Goal: Transaction & Acquisition: Purchase product/service

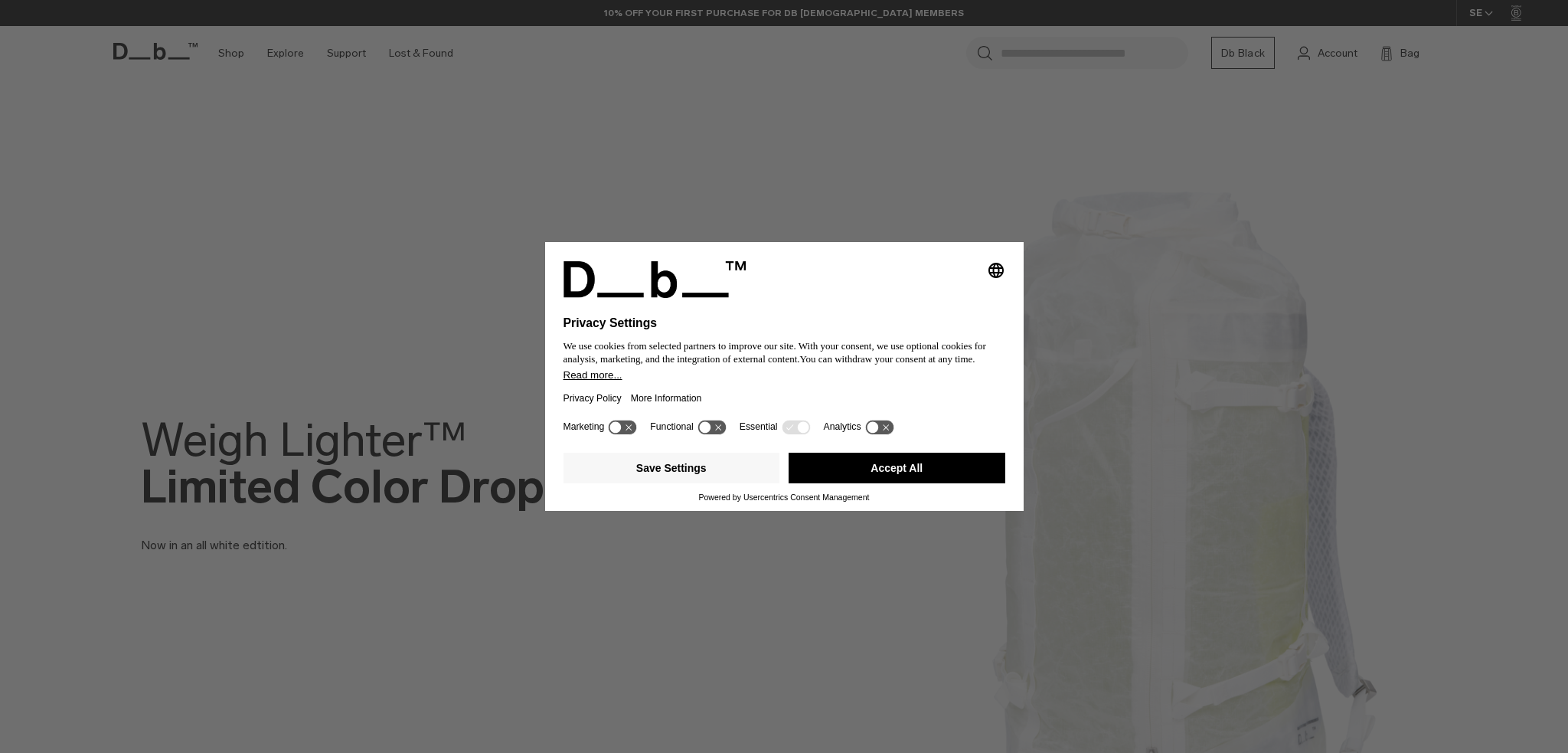
click at [841, 462] on button "Accept All" at bounding box center [897, 468] width 217 height 31
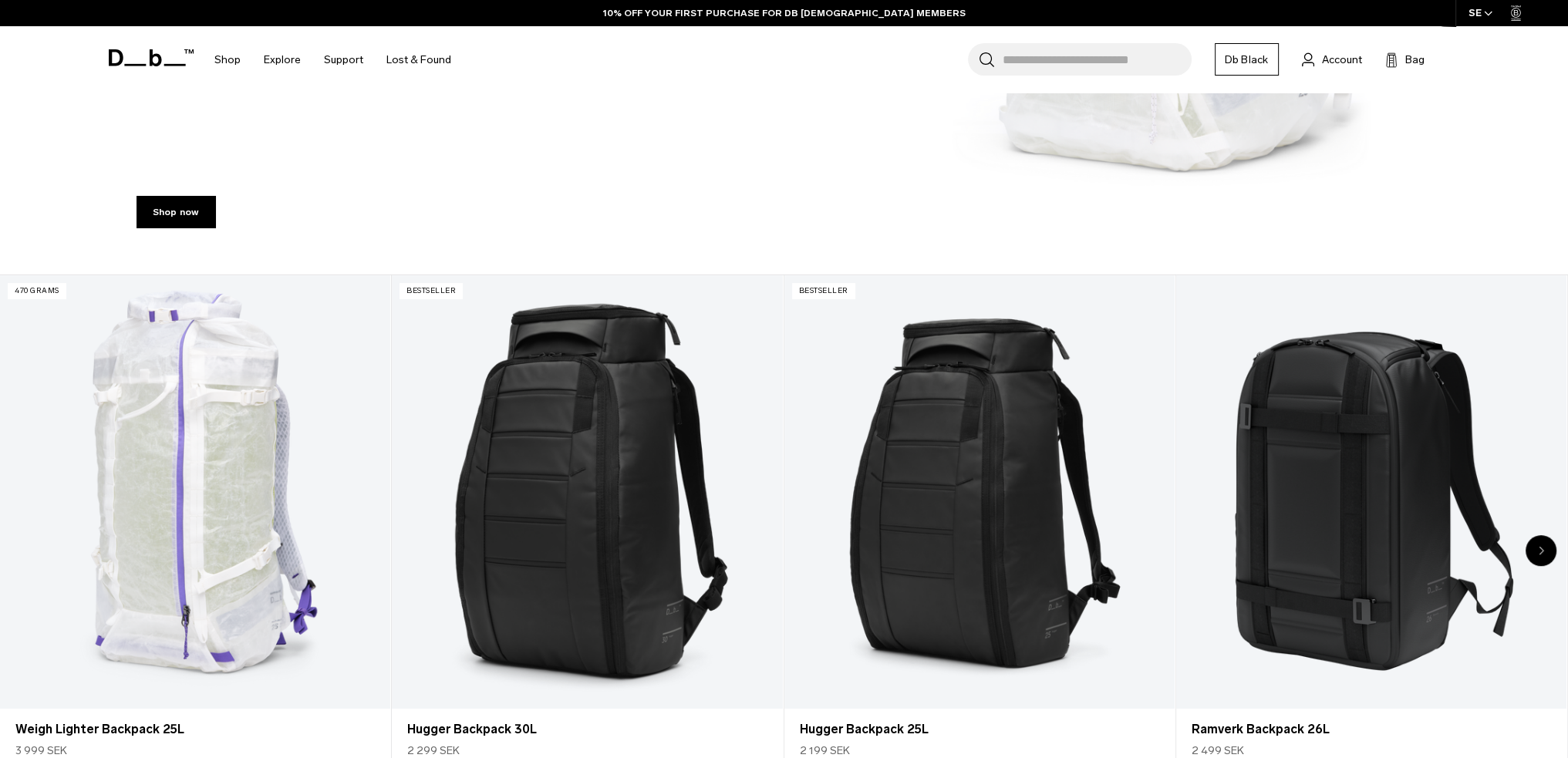
scroll to position [771, 0]
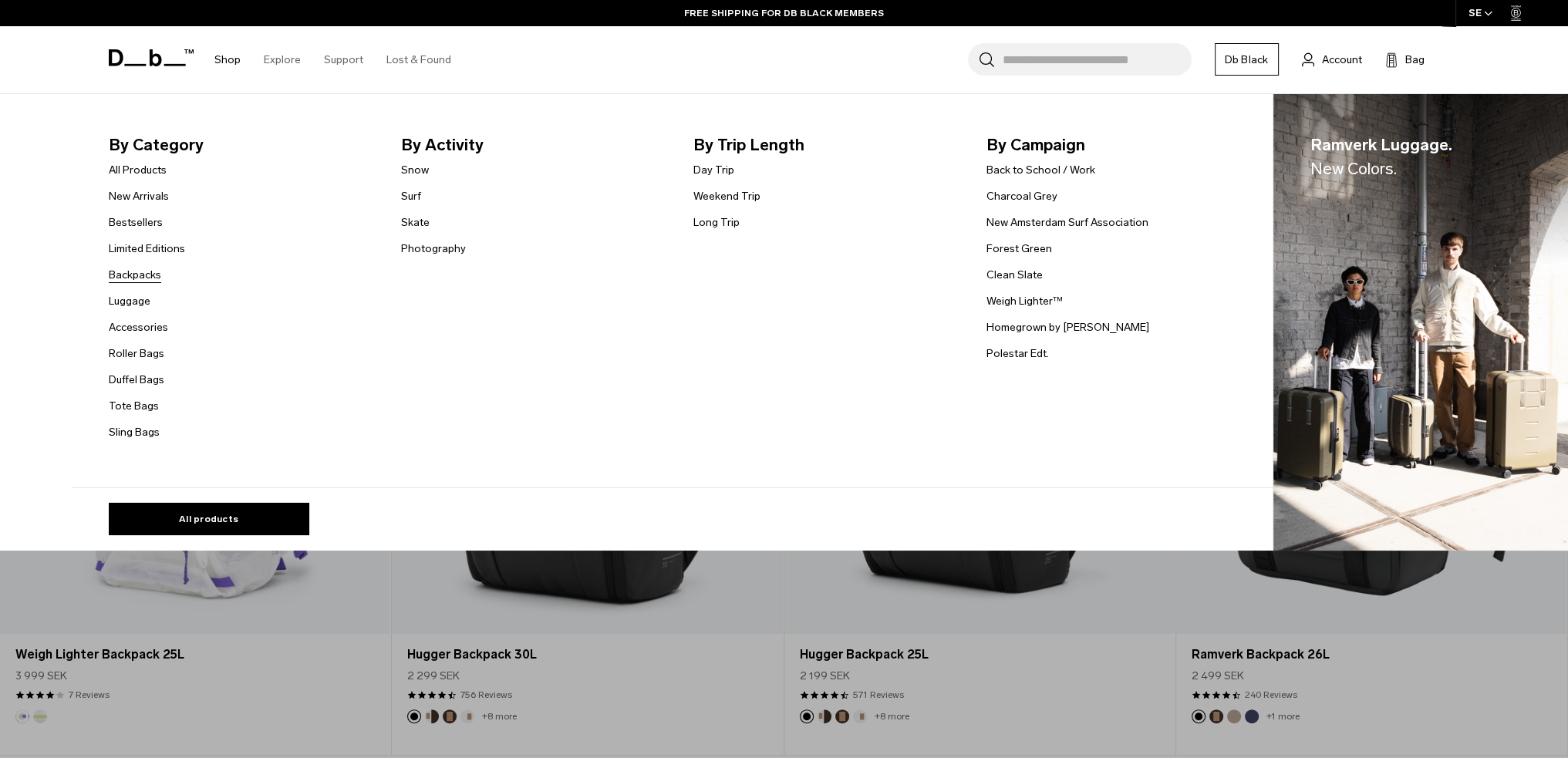
click at [151, 271] on link "Backpacks" at bounding box center [135, 274] width 53 height 17
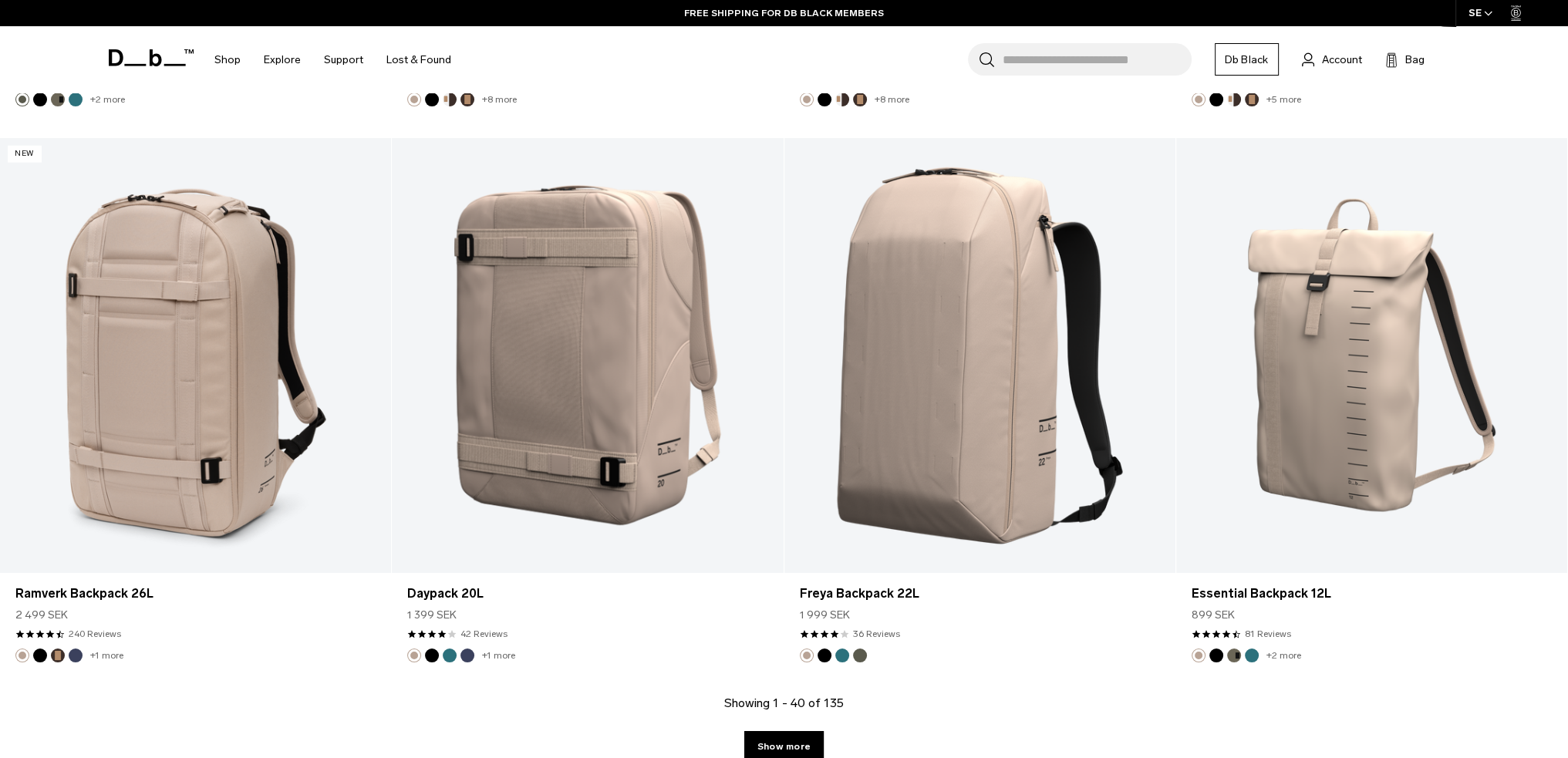
scroll to position [5396, 0]
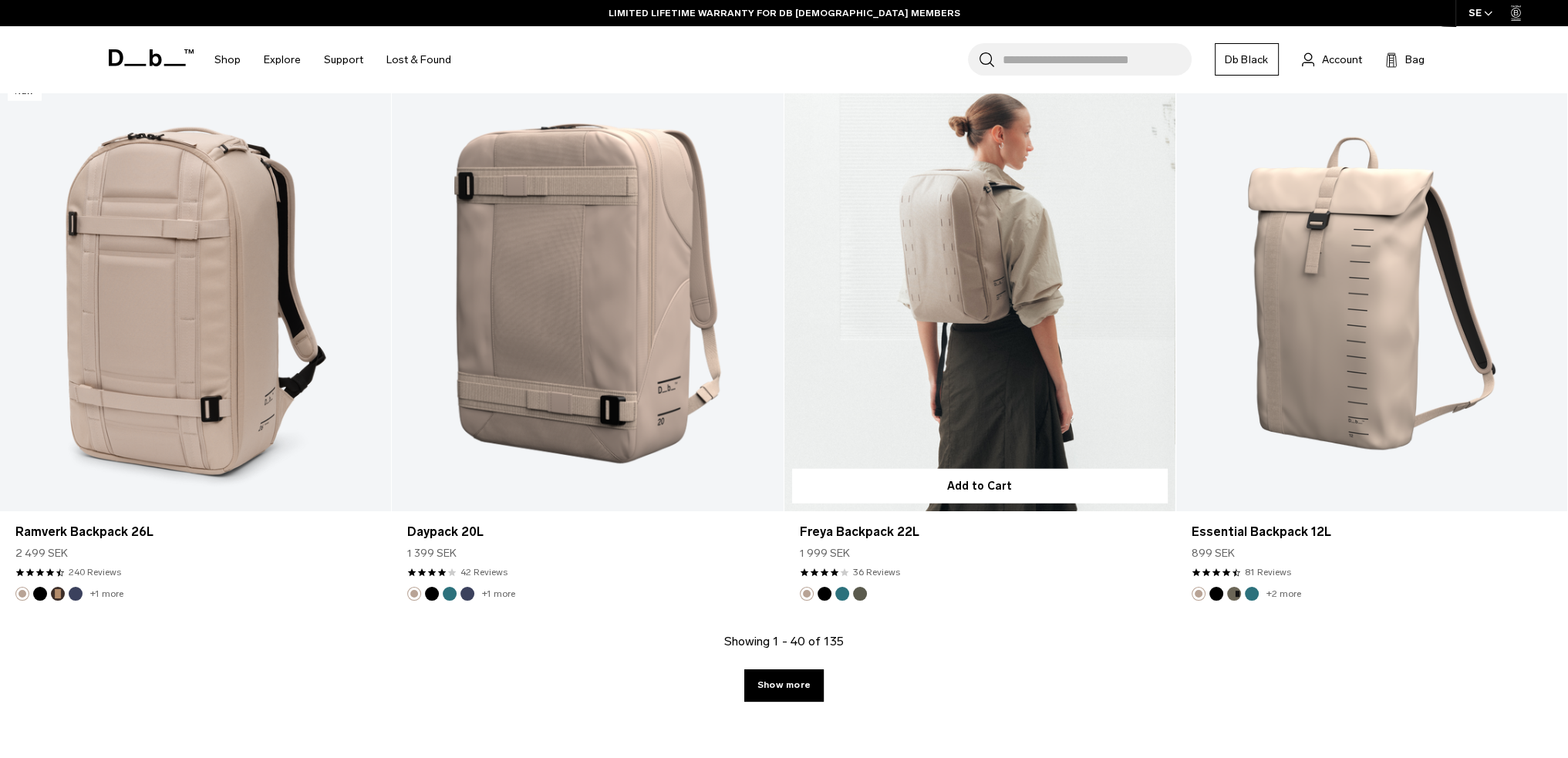
click at [824, 591] on button "Black Out" at bounding box center [824, 594] width 14 height 14
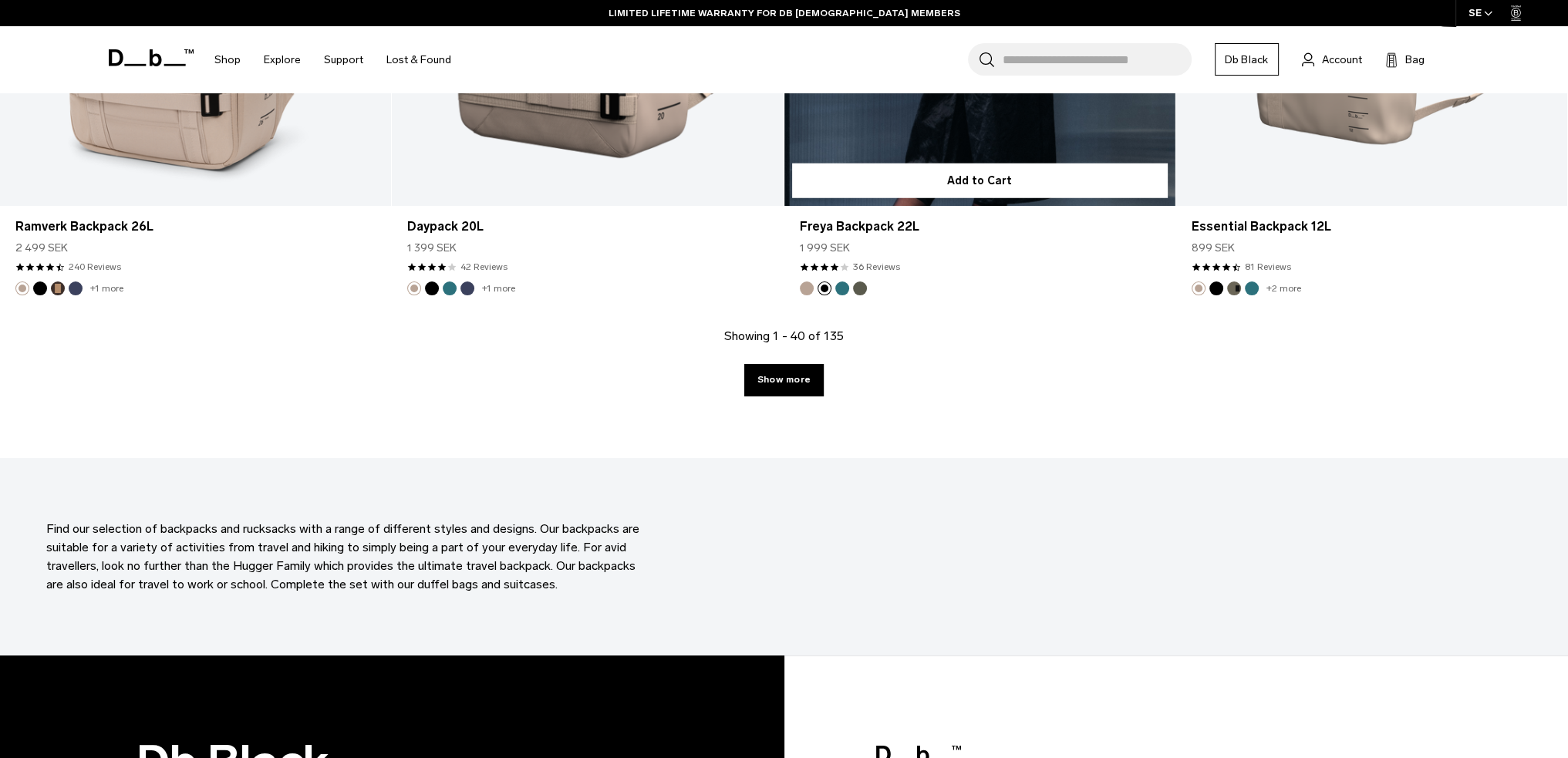
scroll to position [5704, 0]
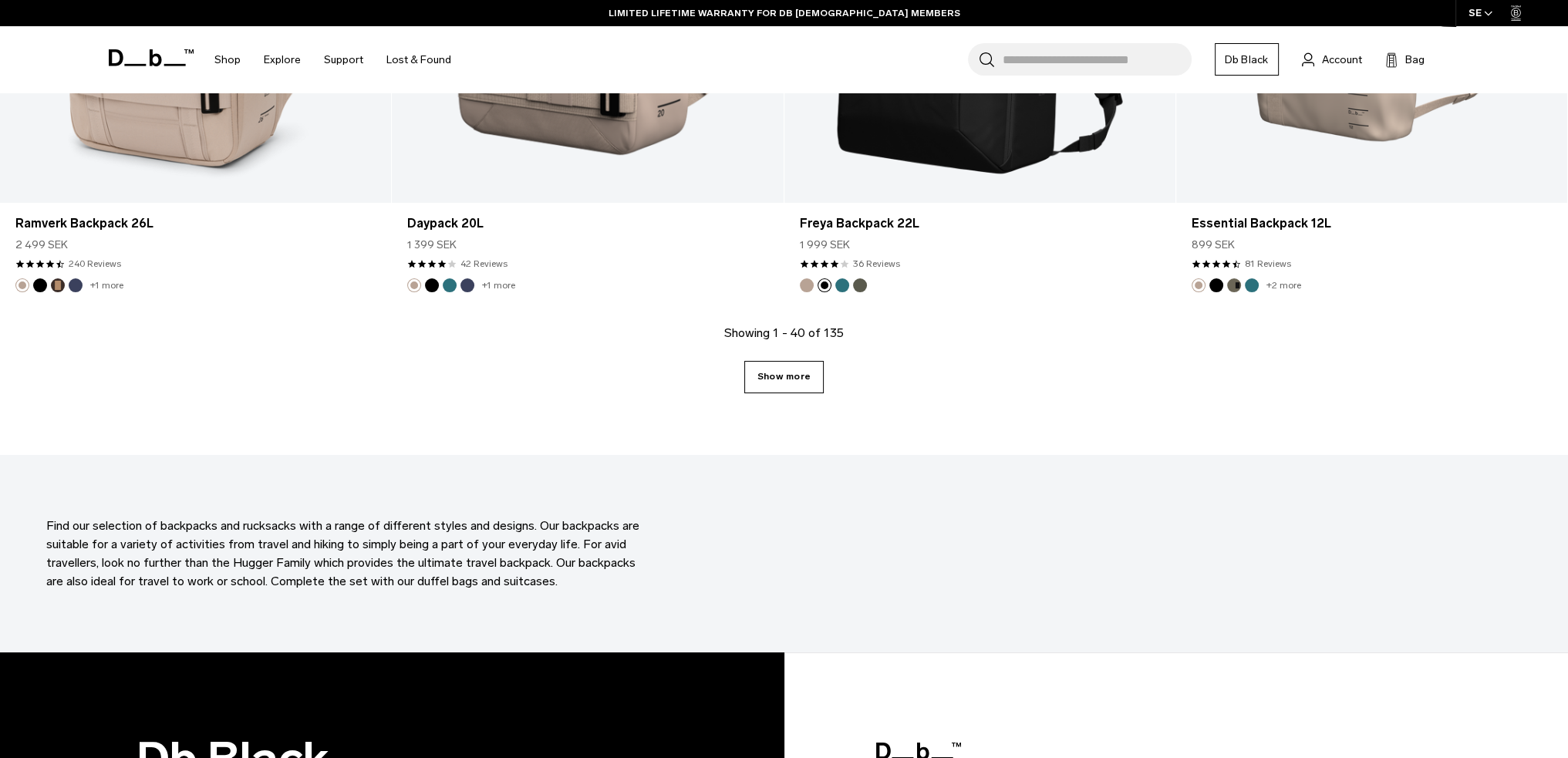
click at [803, 366] on link "Show more" at bounding box center [784, 377] width 80 height 32
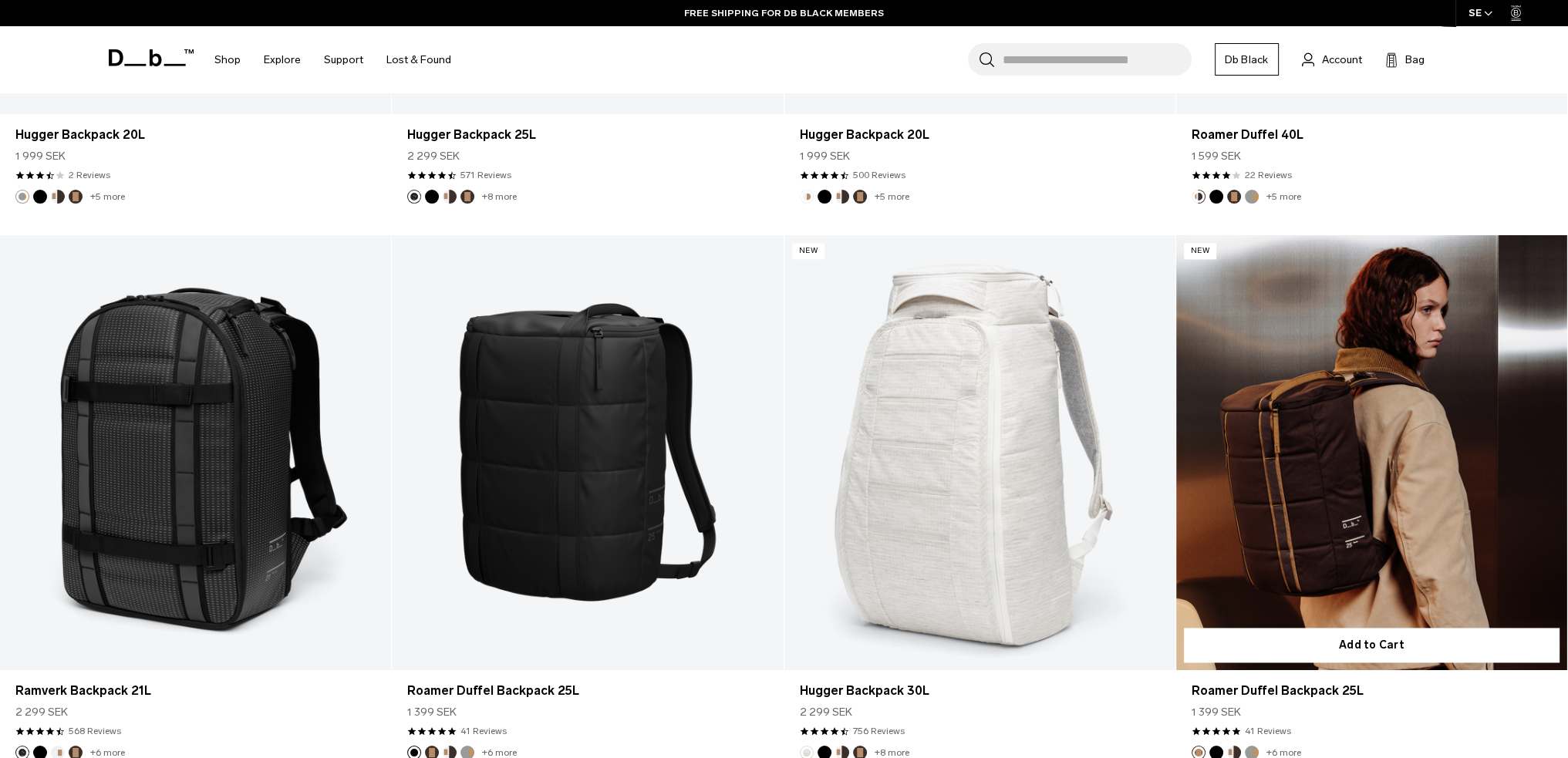
scroll to position [11254, 0]
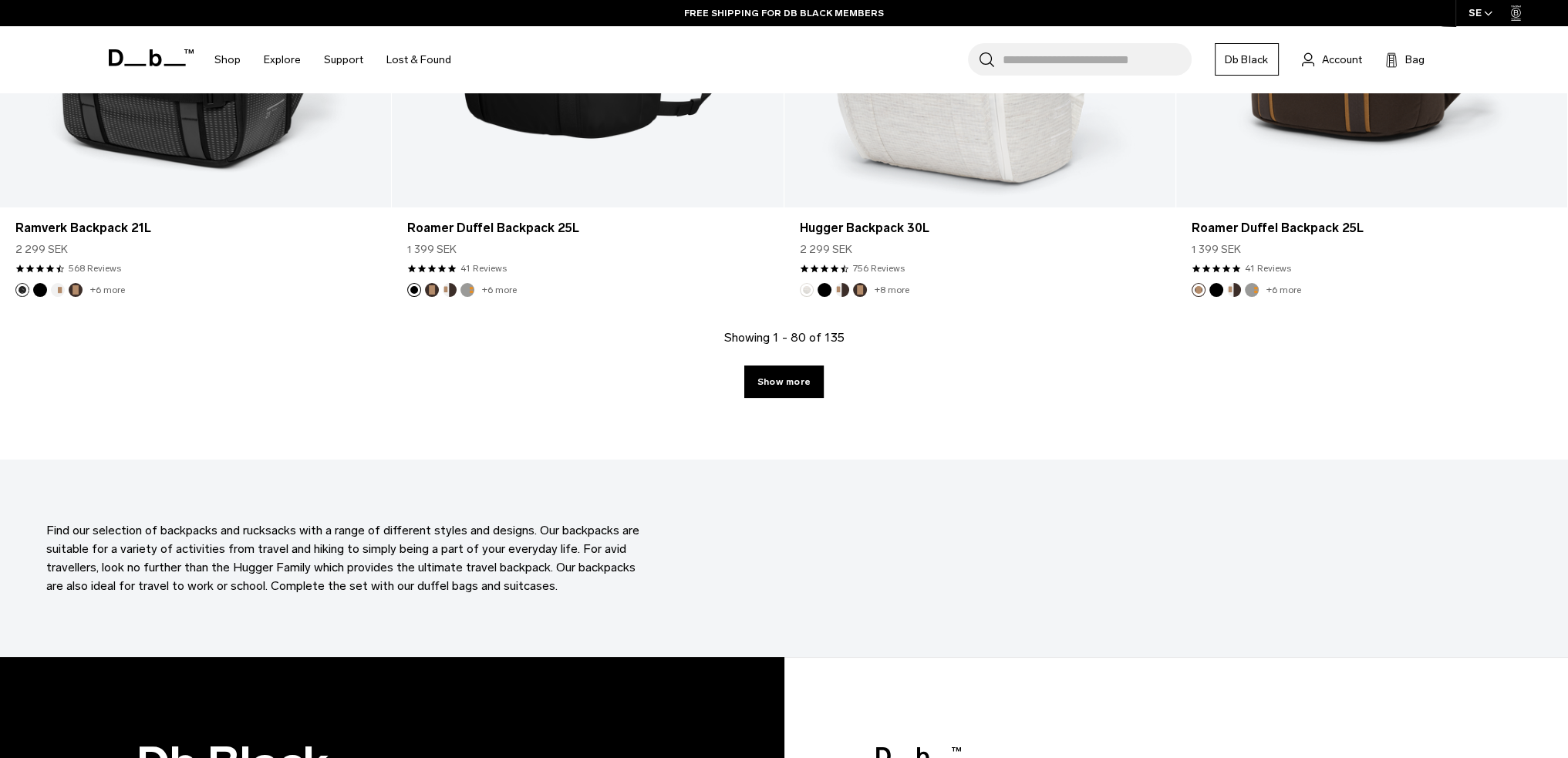
click at [739, 372] on div "Showing 1 - 80 of 135 Show more" at bounding box center [784, 393] width 1568 height 131
click at [768, 379] on link "Show more" at bounding box center [784, 380] width 80 height 32
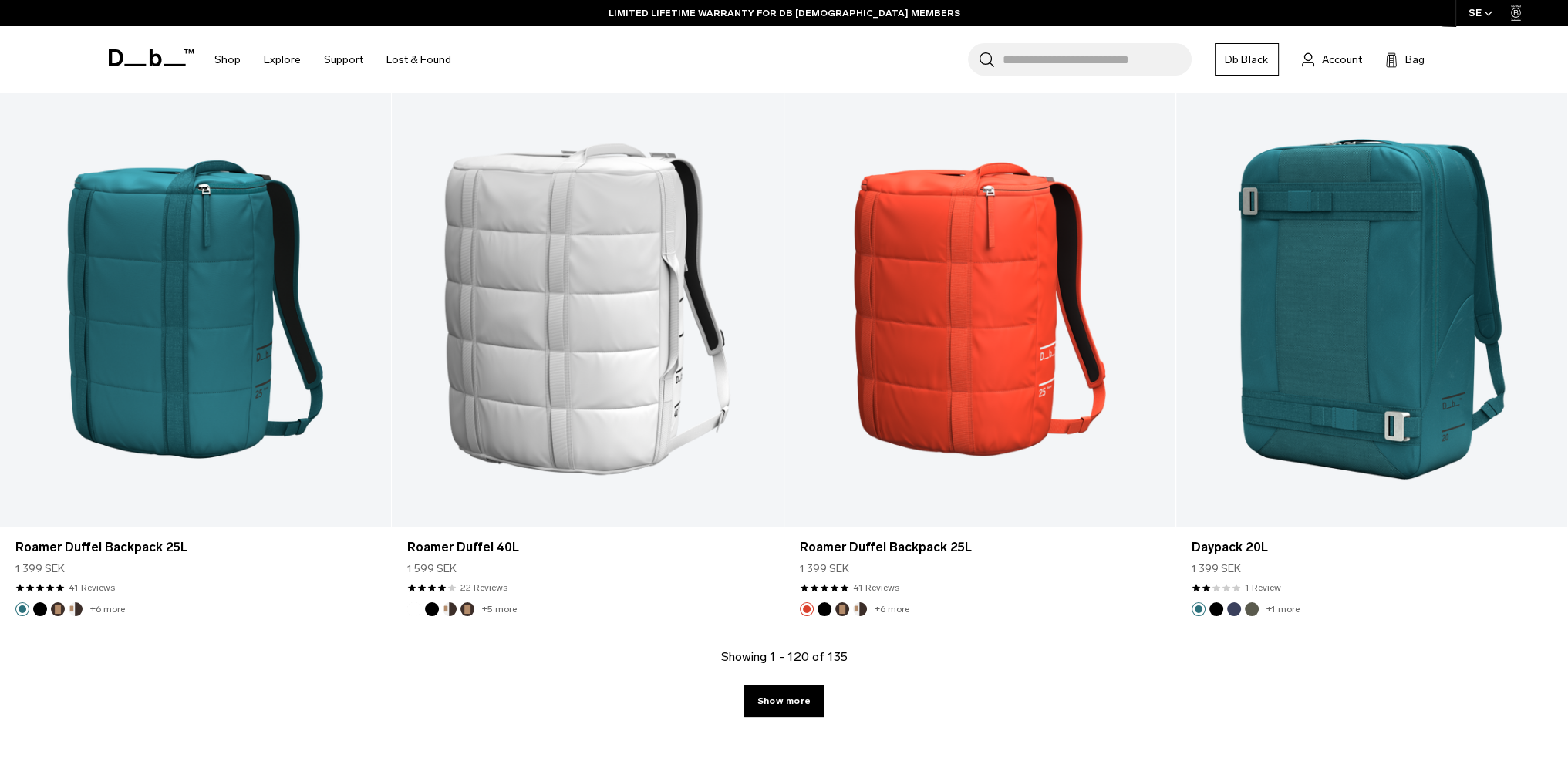
scroll to position [16496, 0]
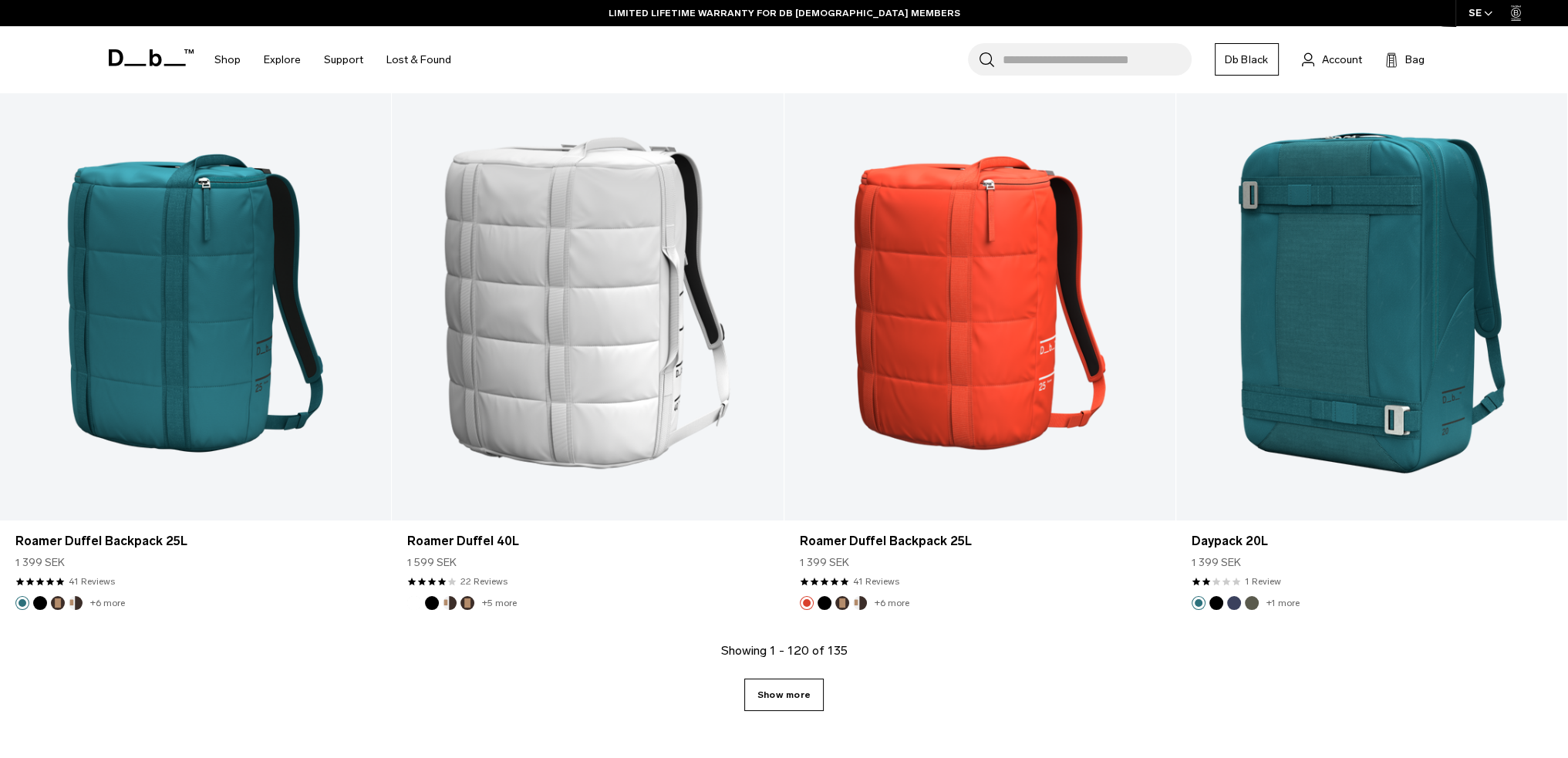
click at [814, 686] on link "Show more" at bounding box center [784, 694] width 80 height 32
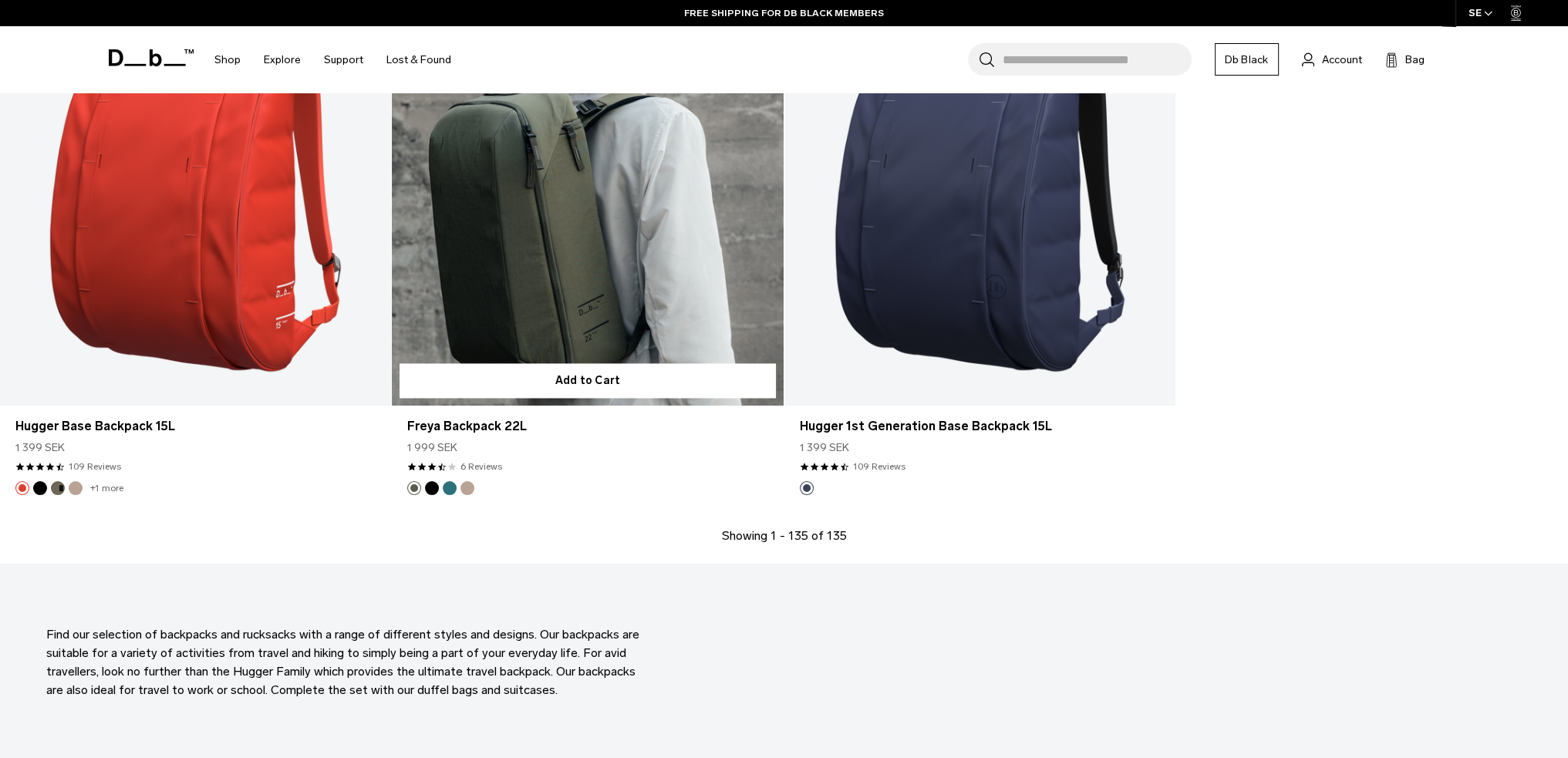
scroll to position [18740, 0]
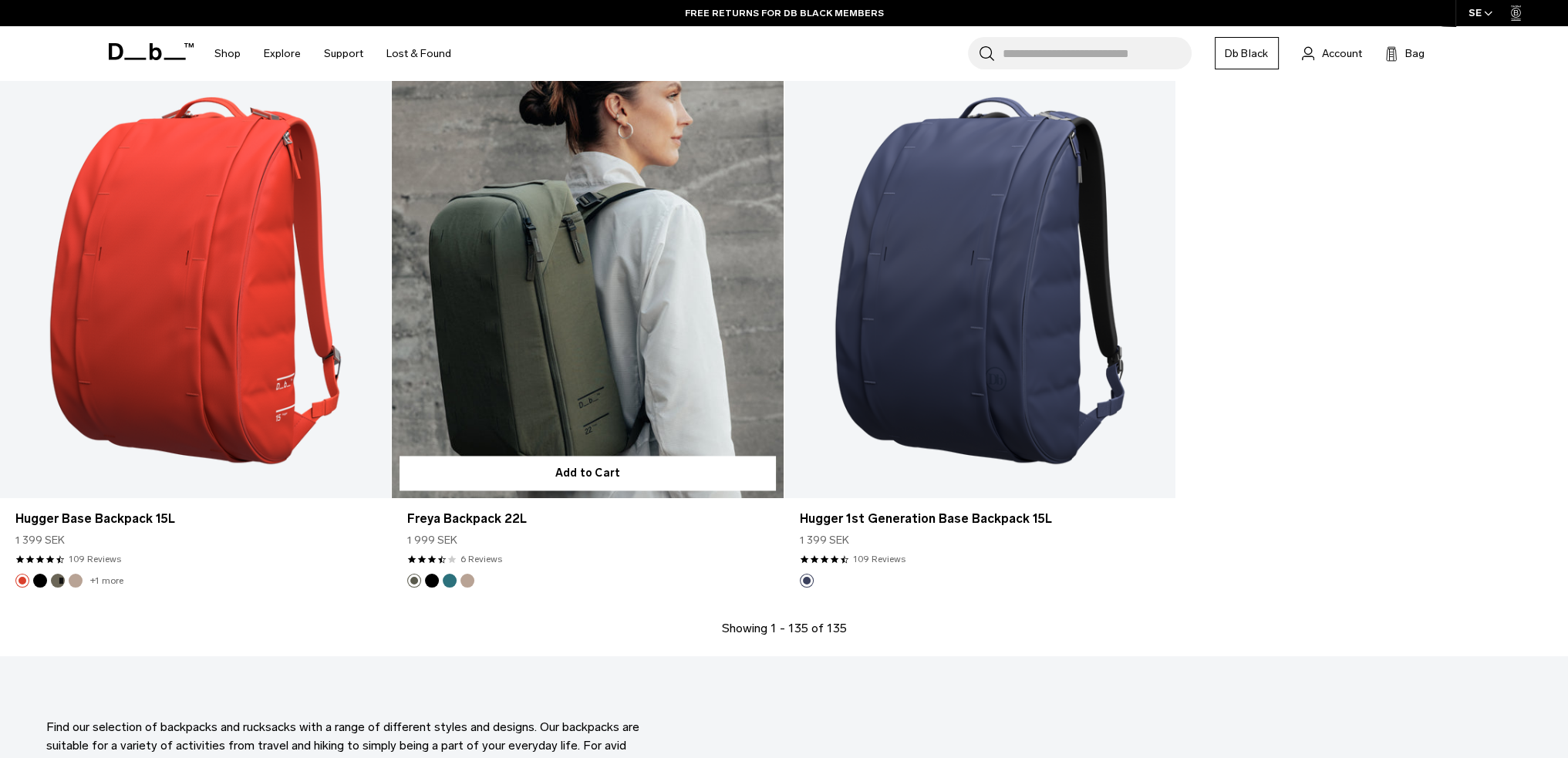
click at [500, 313] on link "Freya Backpack 22L" at bounding box center [587, 281] width 391 height 435
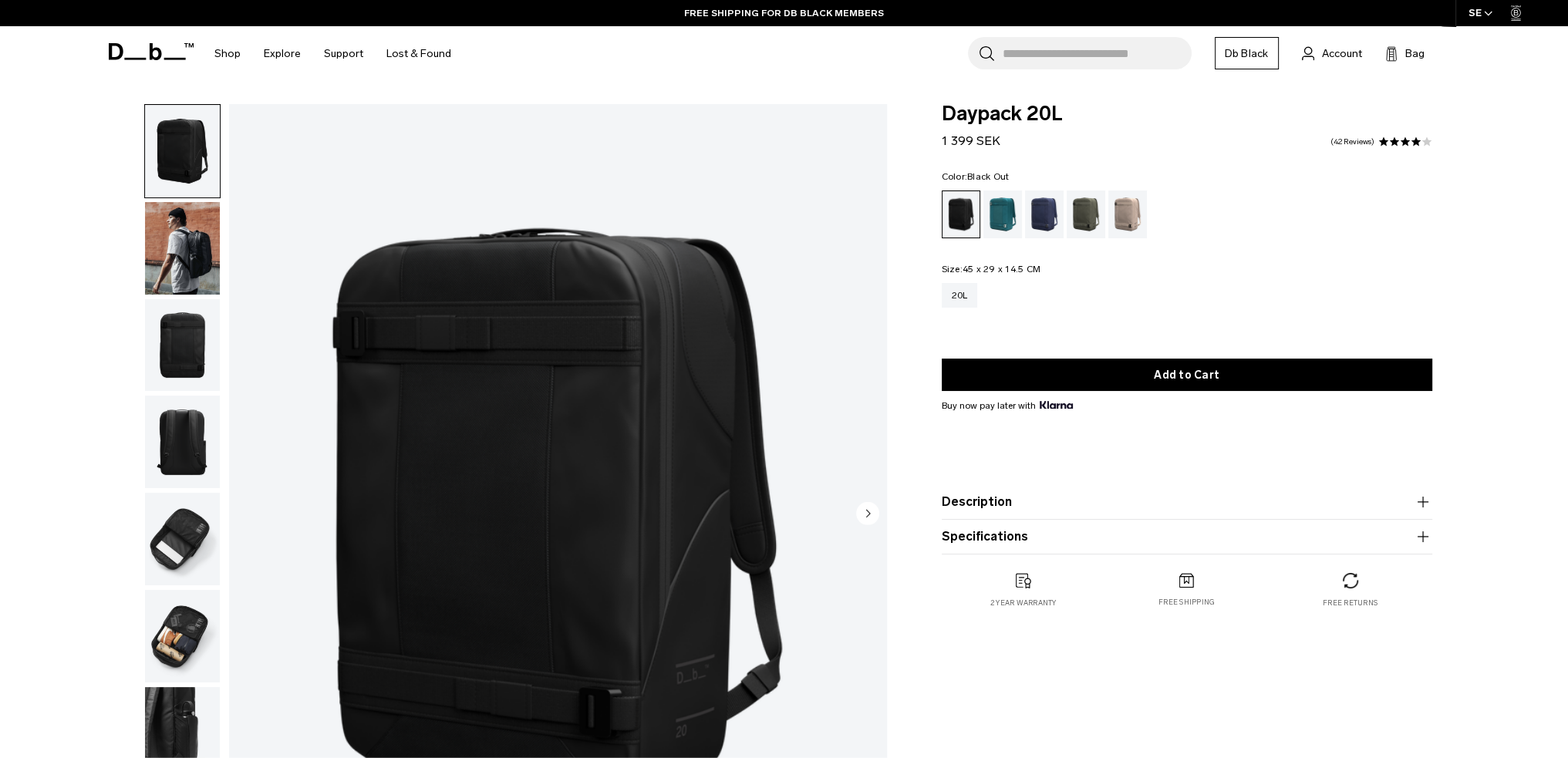
click at [191, 515] on img "button" at bounding box center [182, 538] width 75 height 92
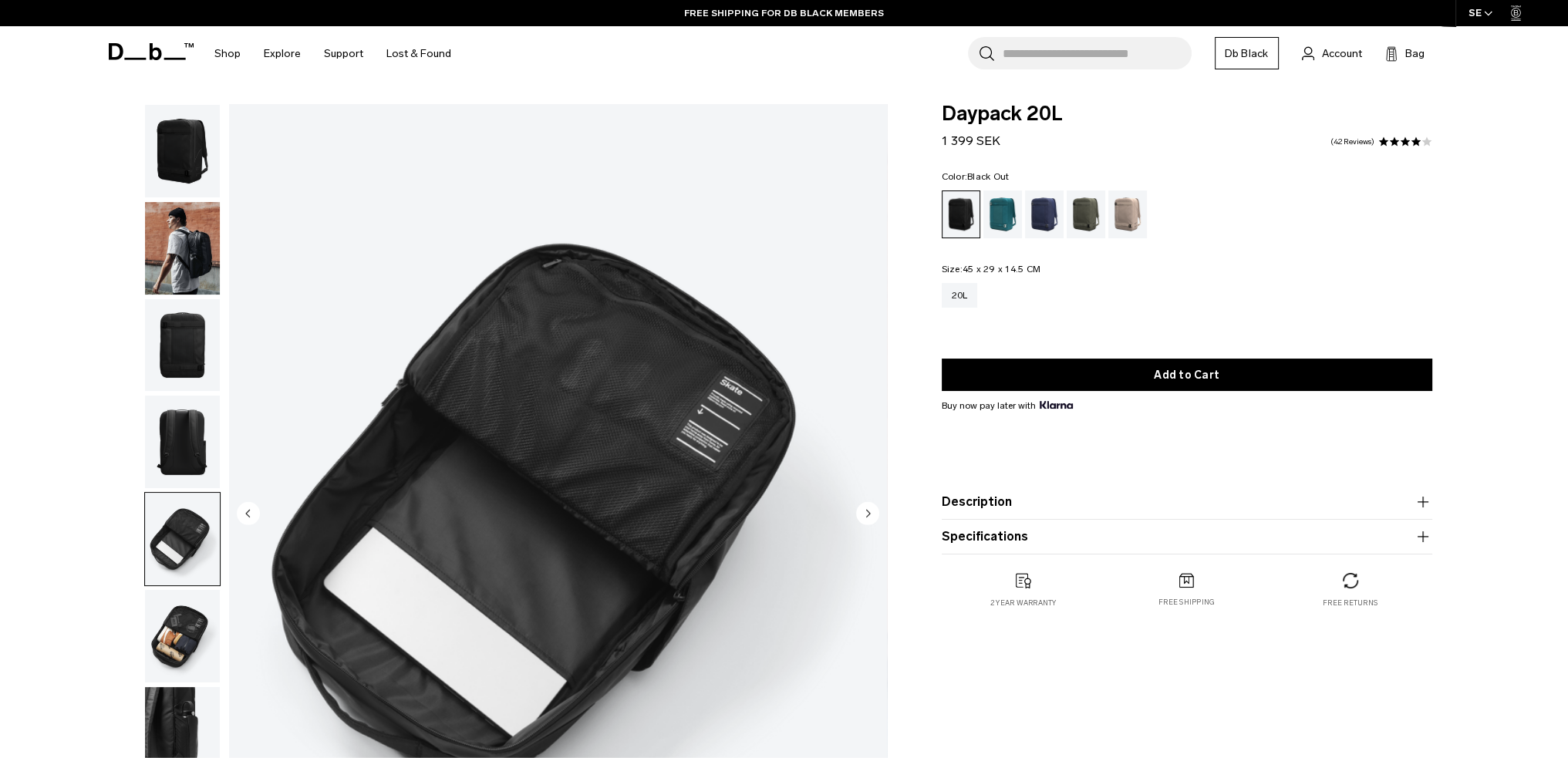
click at [183, 636] on img "button" at bounding box center [182, 635] width 75 height 92
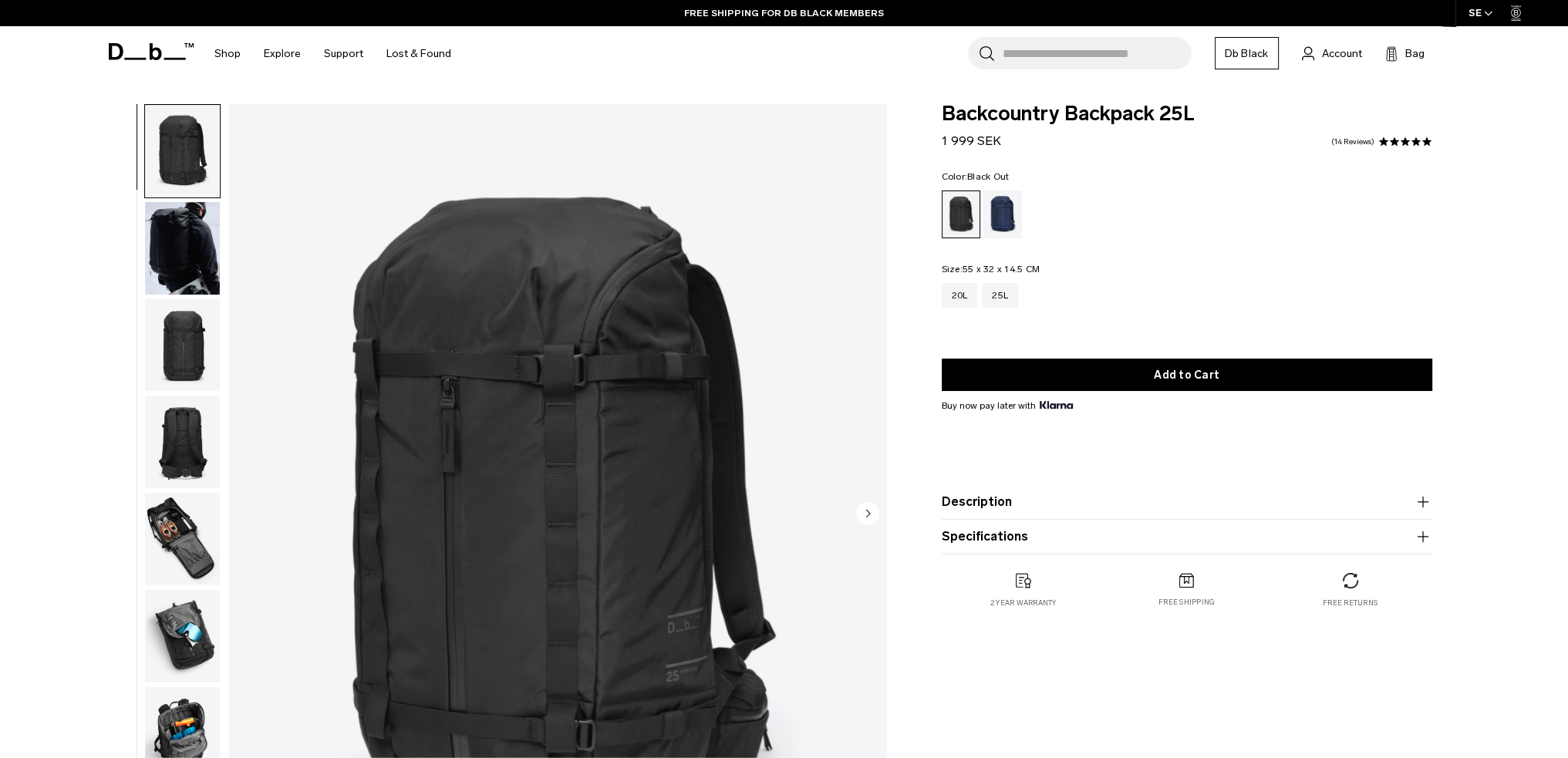
click at [182, 536] on img "button" at bounding box center [182, 538] width 75 height 92
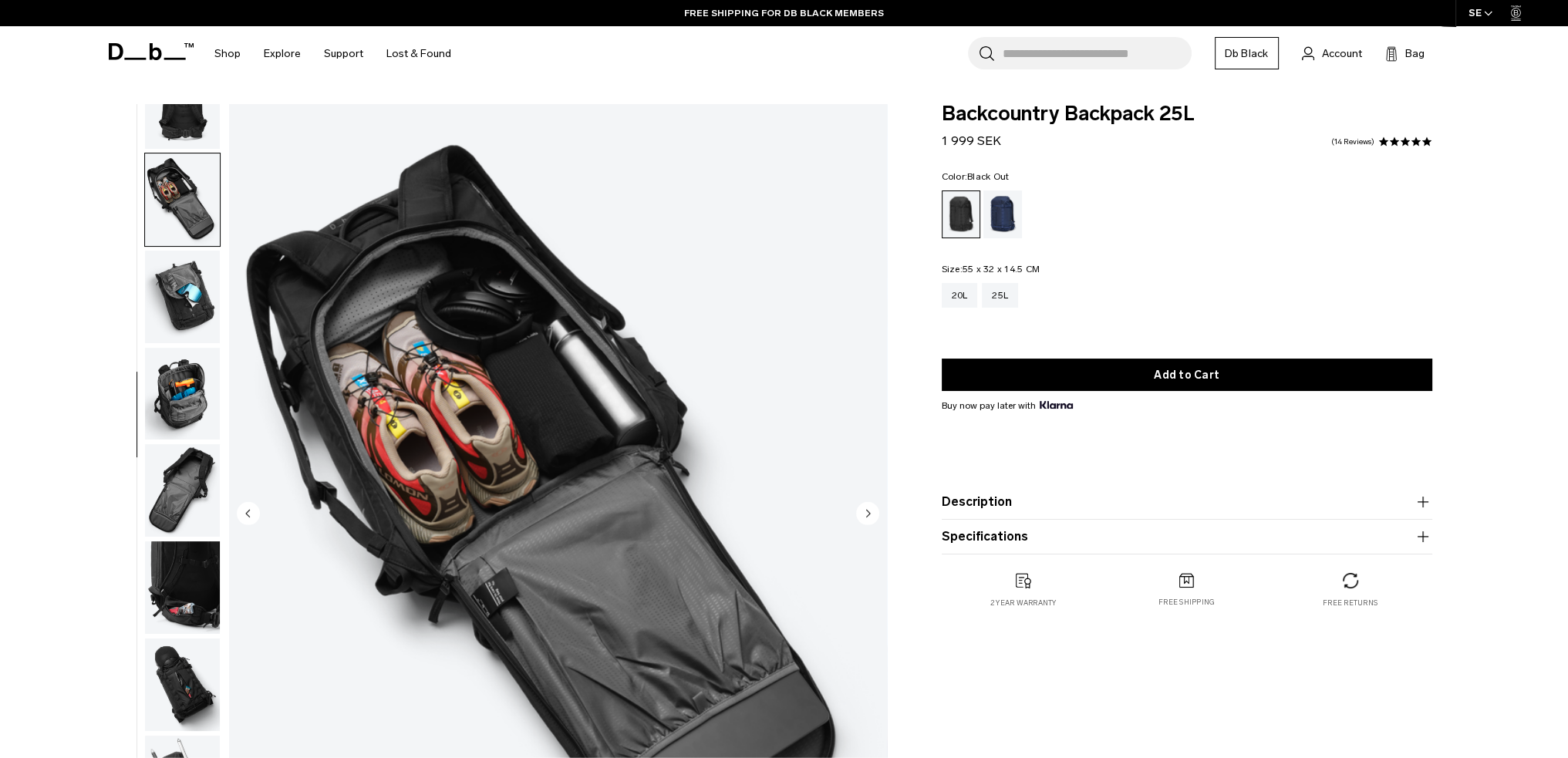
scroll to position [340, 0]
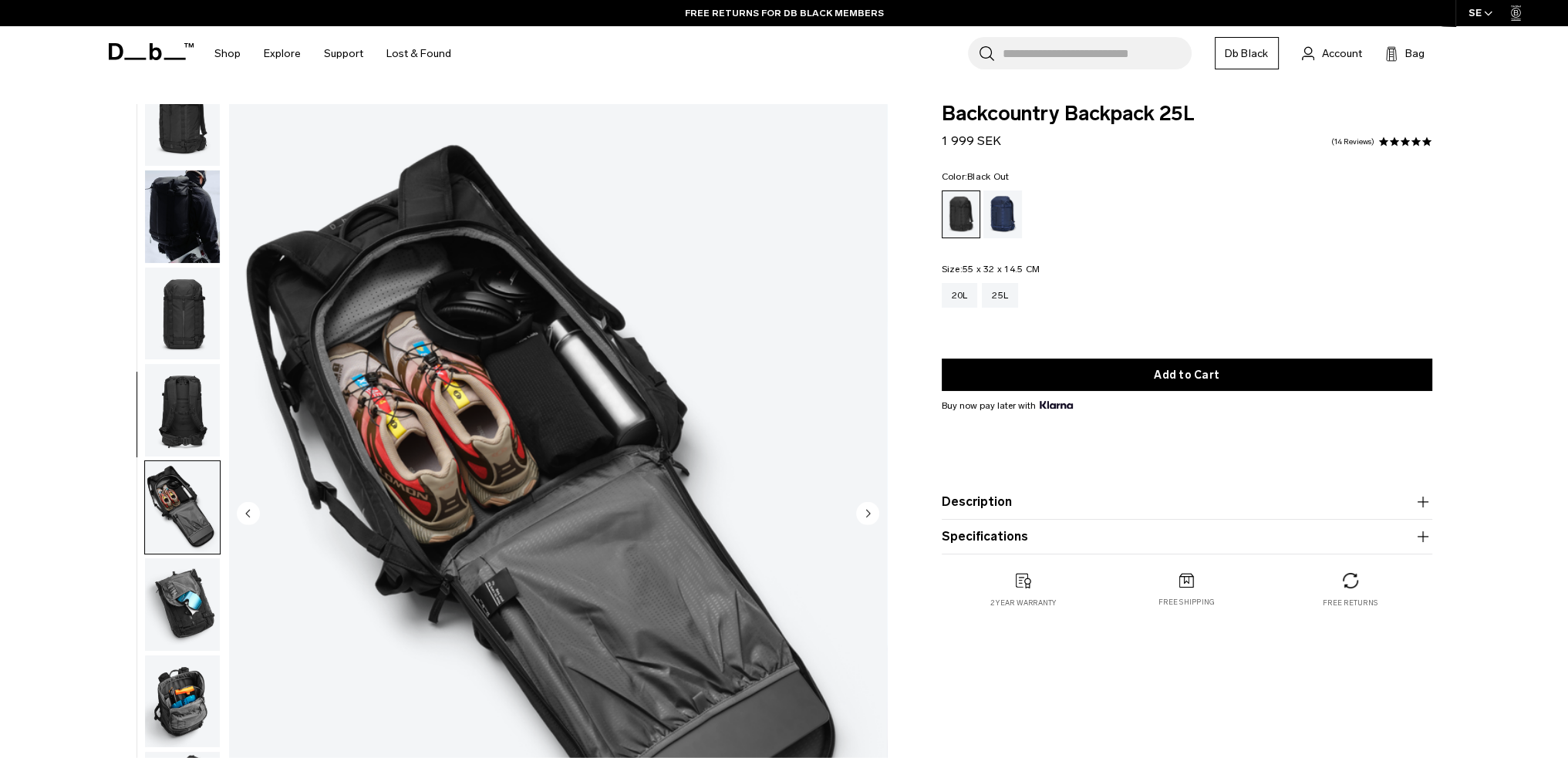
click at [181, 314] on img "button" at bounding box center [182, 313] width 75 height 92
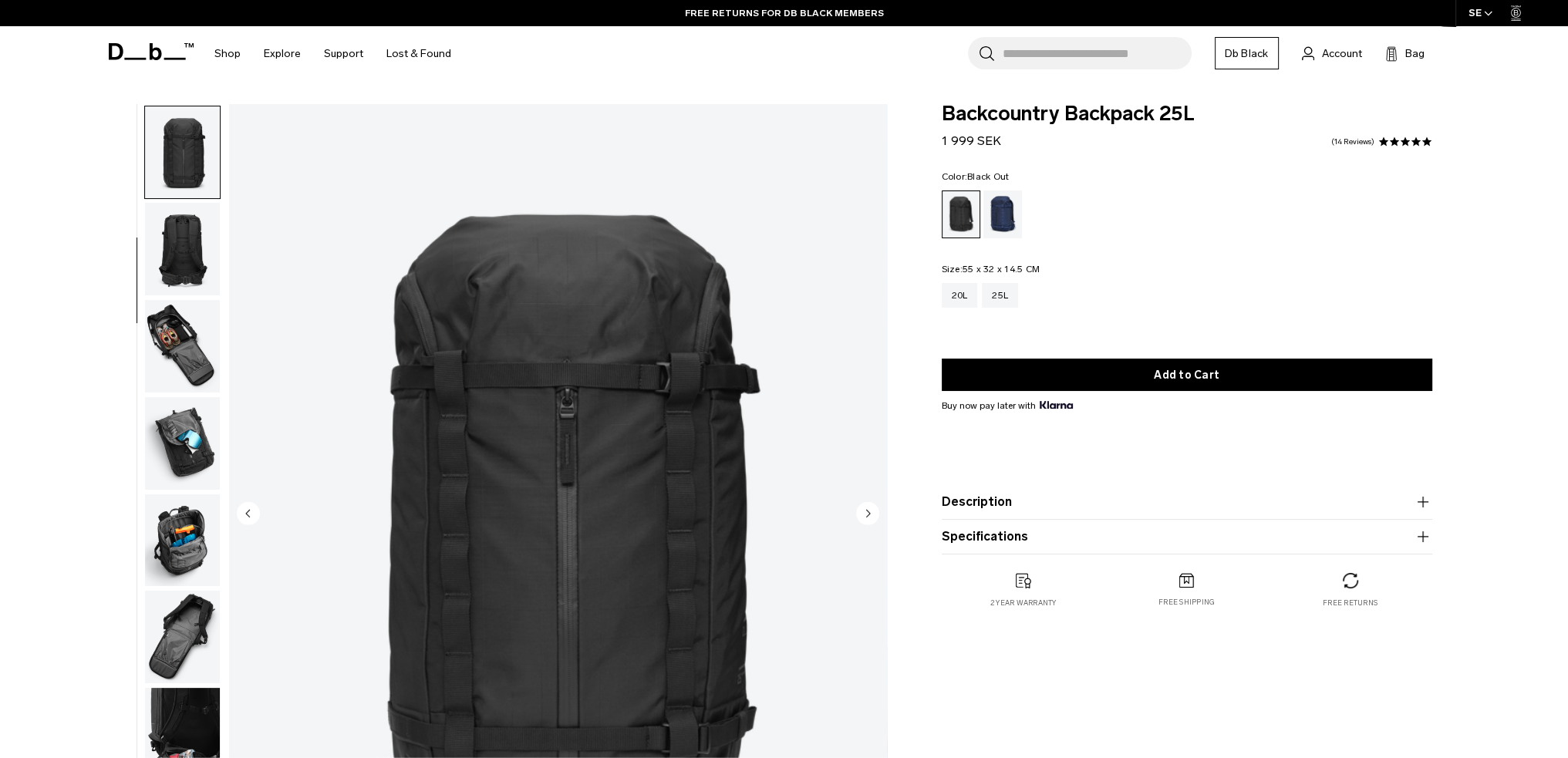
scroll to position [195, 0]
click at [191, 329] on img "button" at bounding box center [182, 344] width 75 height 92
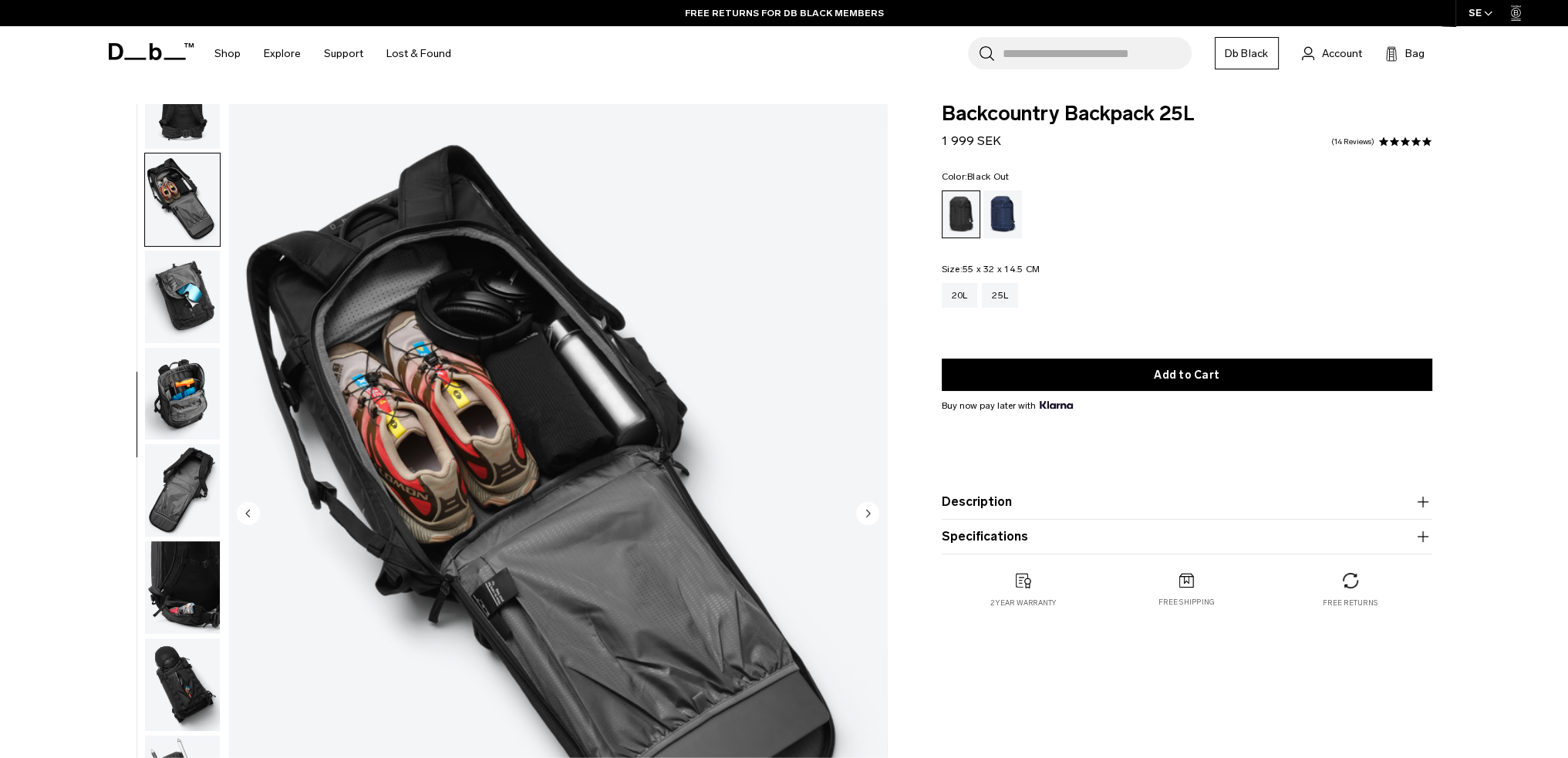
scroll to position [340, 0]
click at [198, 277] on img "button" at bounding box center [182, 296] width 75 height 92
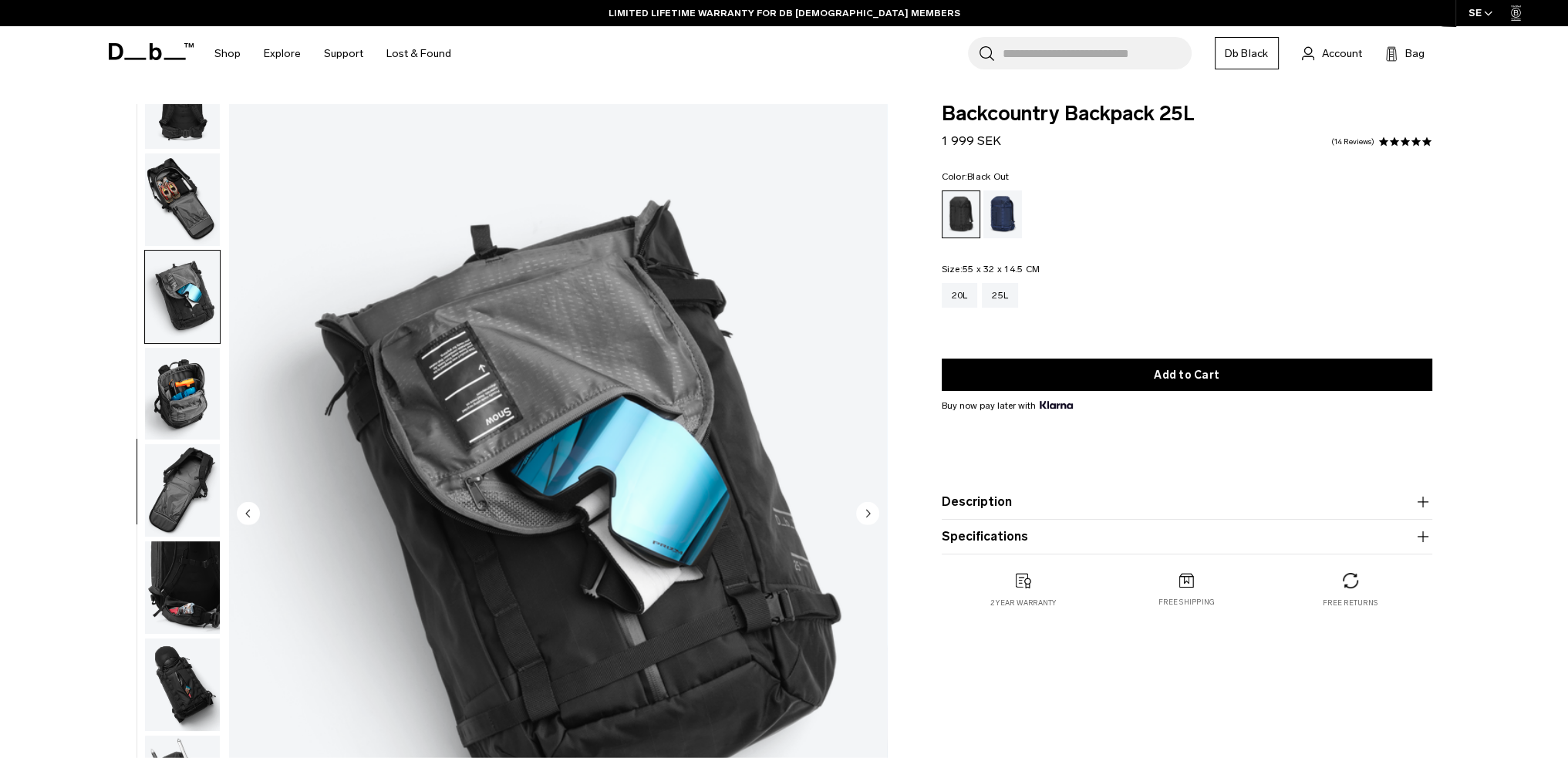
click at [195, 377] on img "button" at bounding box center [182, 393] width 75 height 92
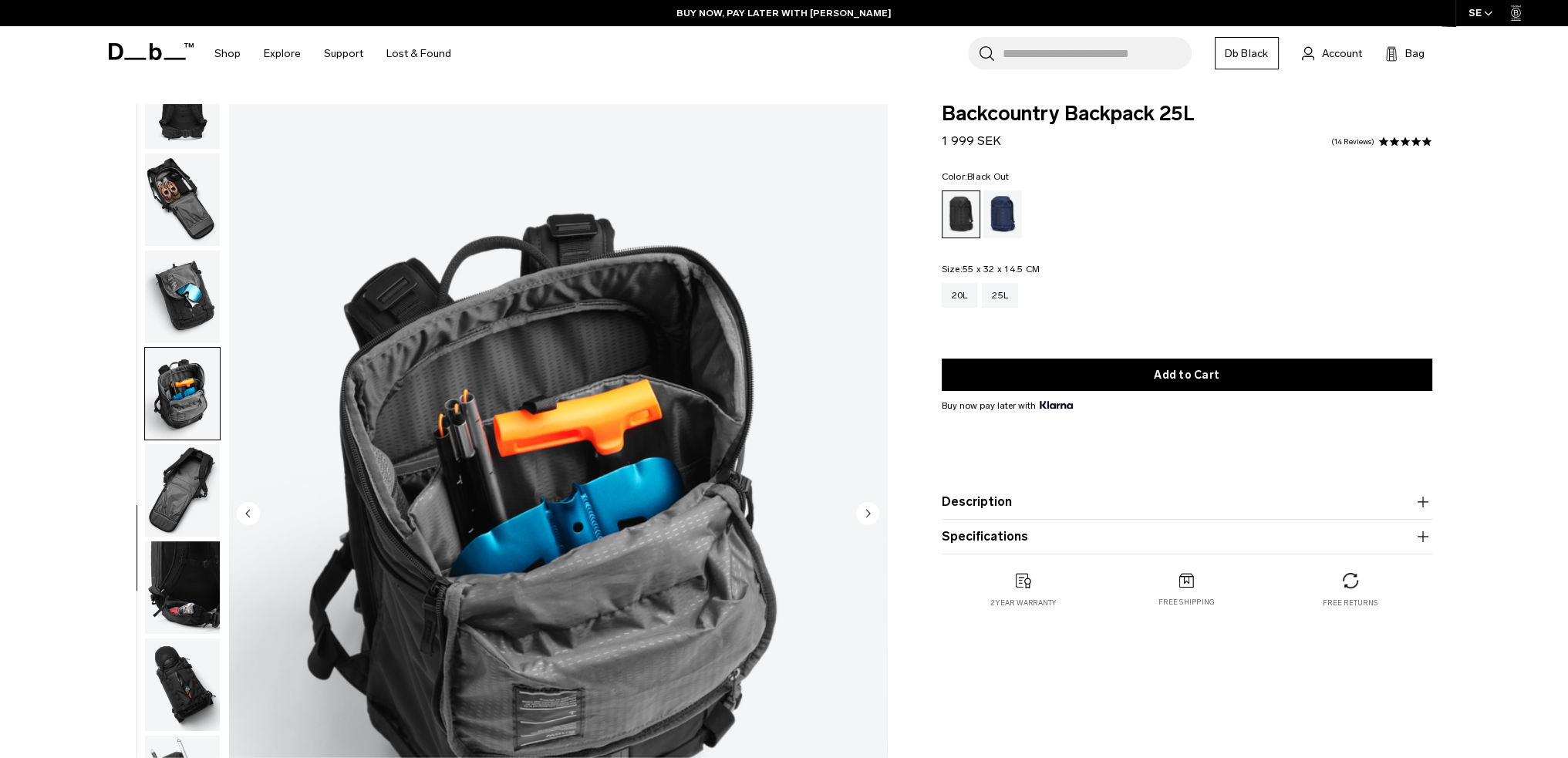
click at [180, 464] on img "button" at bounding box center [182, 489] width 75 height 92
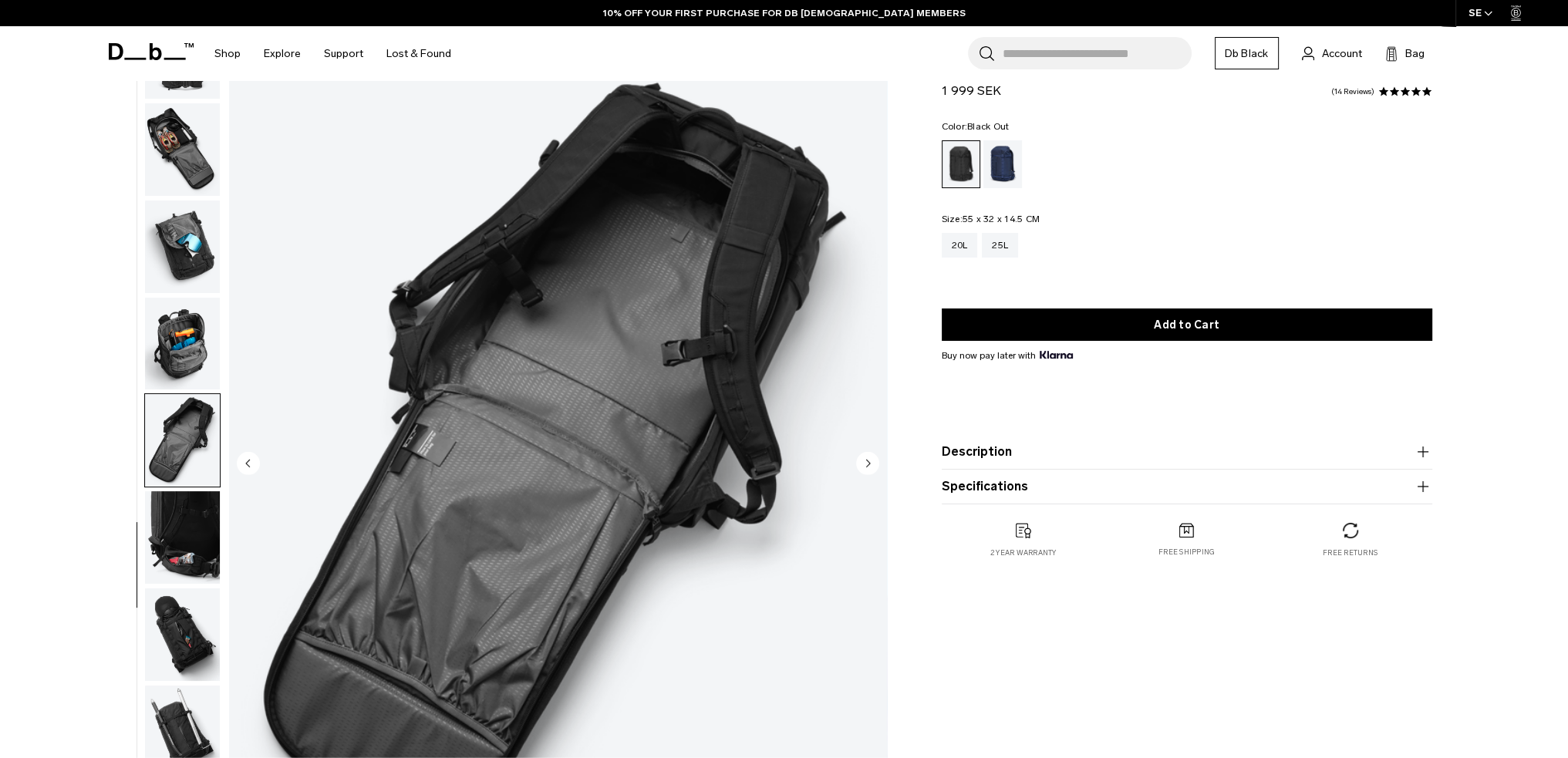
scroll to position [77, 0]
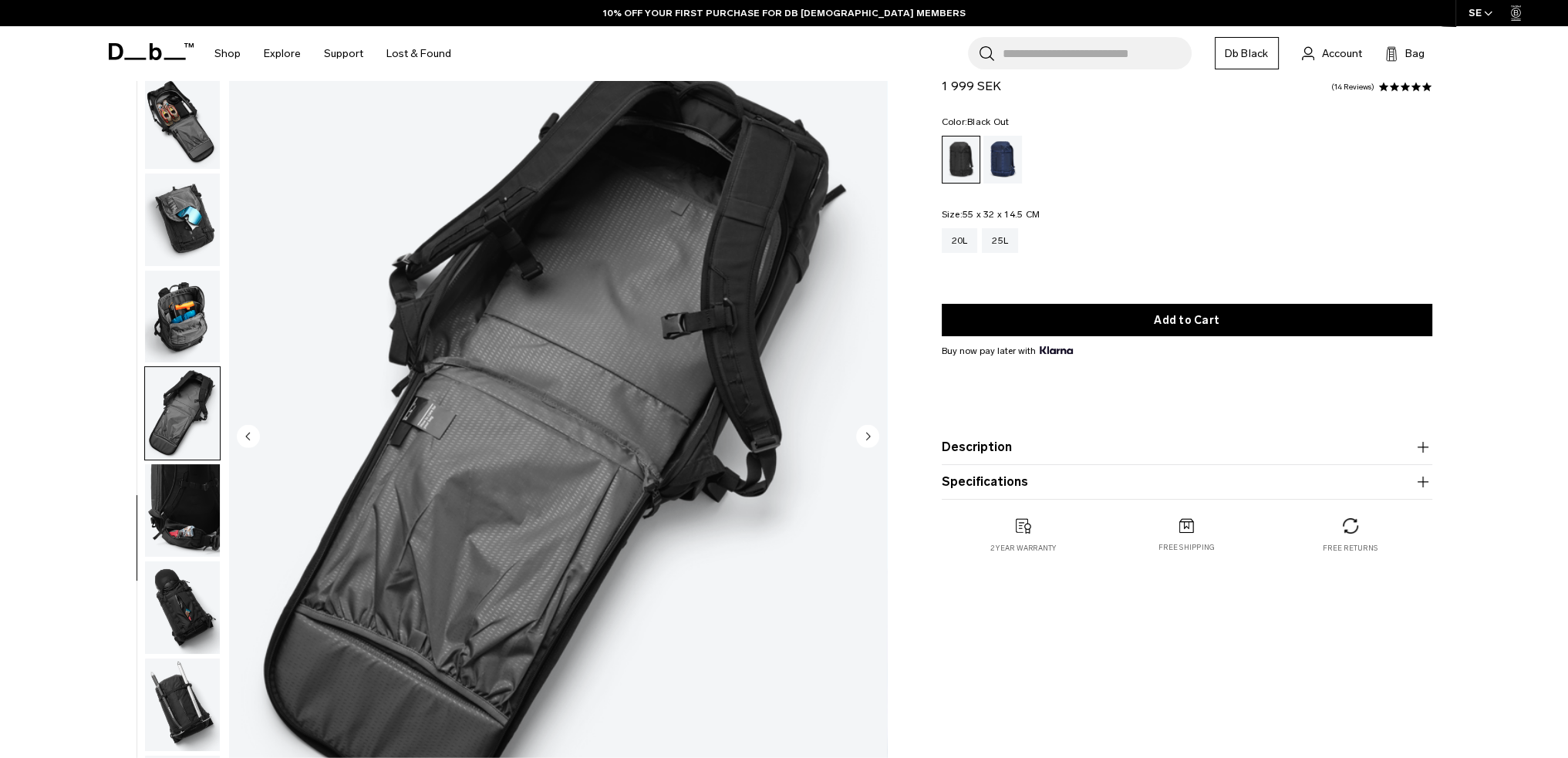
click at [203, 494] on img "button" at bounding box center [182, 510] width 75 height 92
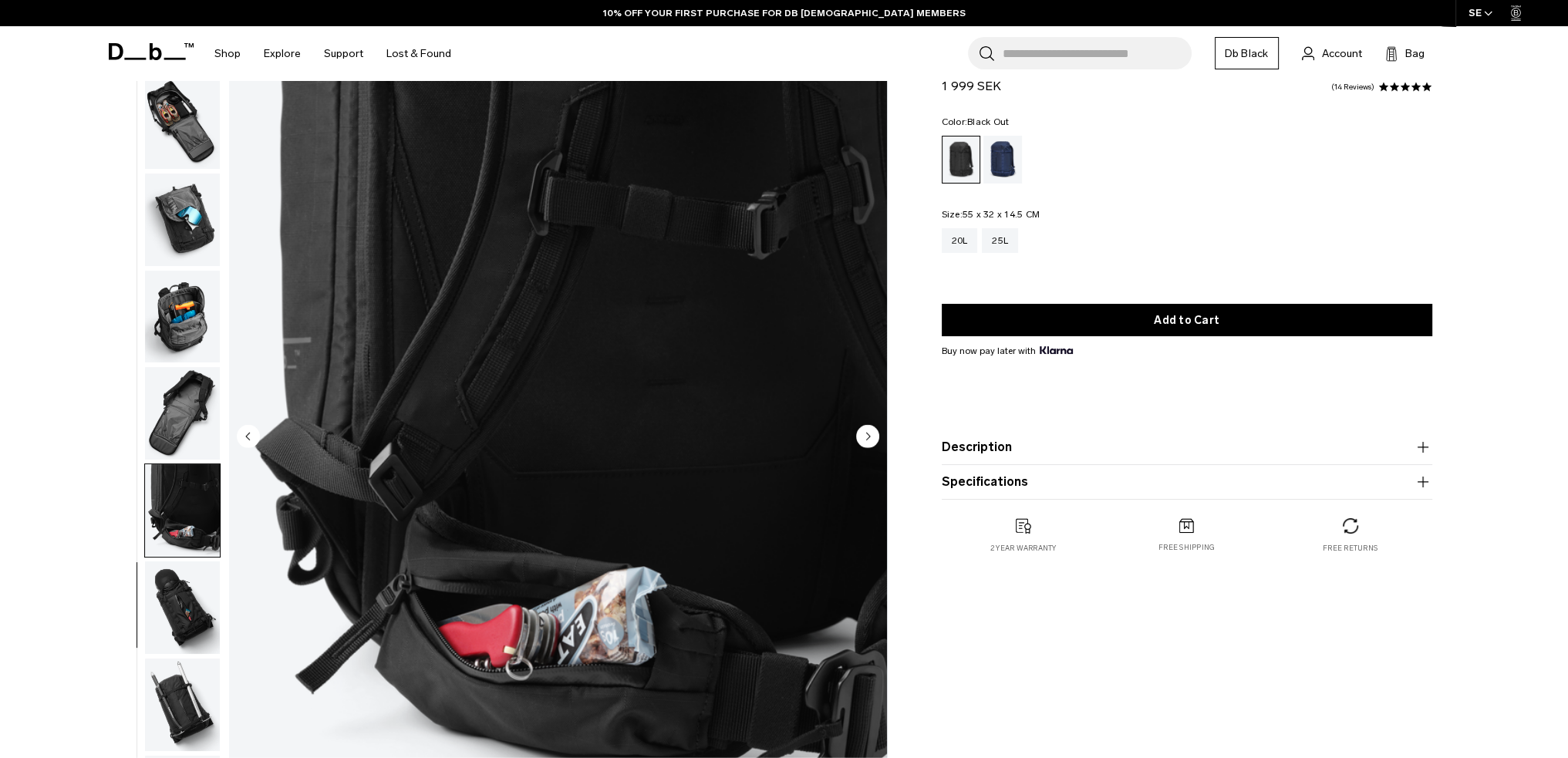
click at [189, 586] on img "button" at bounding box center [182, 607] width 75 height 92
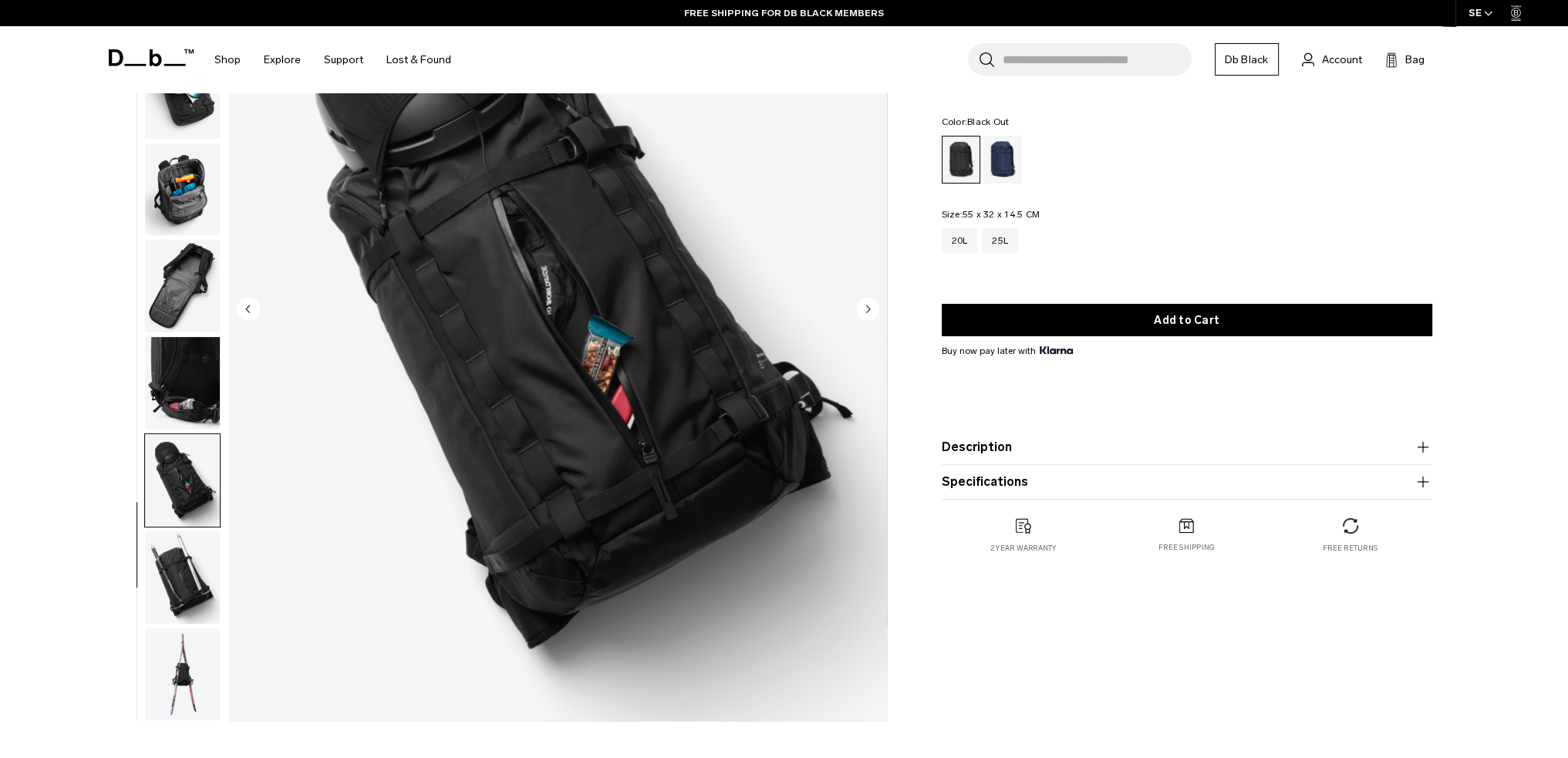
scroll to position [232, 0]
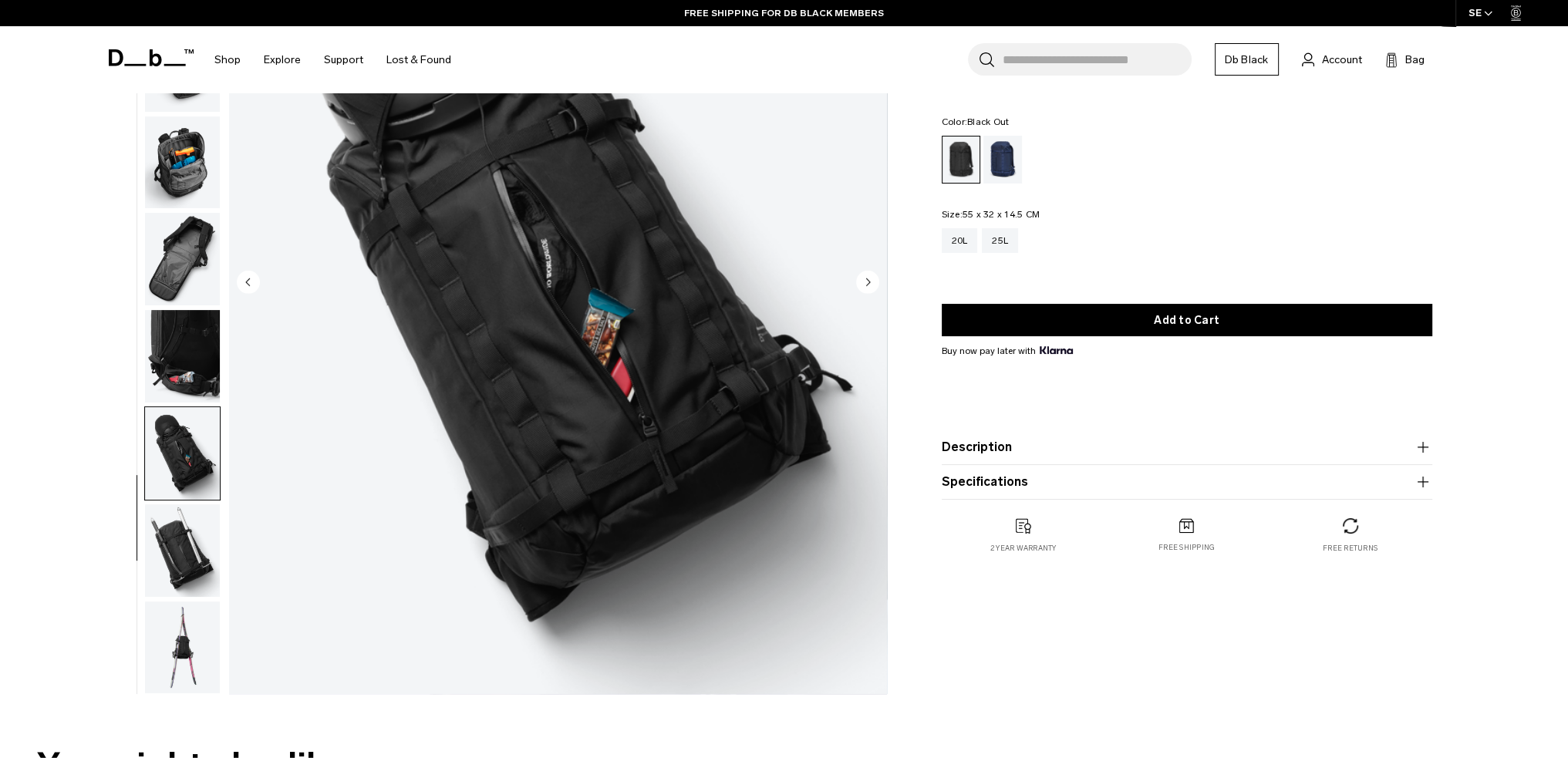
click at [192, 543] on img "button" at bounding box center [182, 550] width 75 height 92
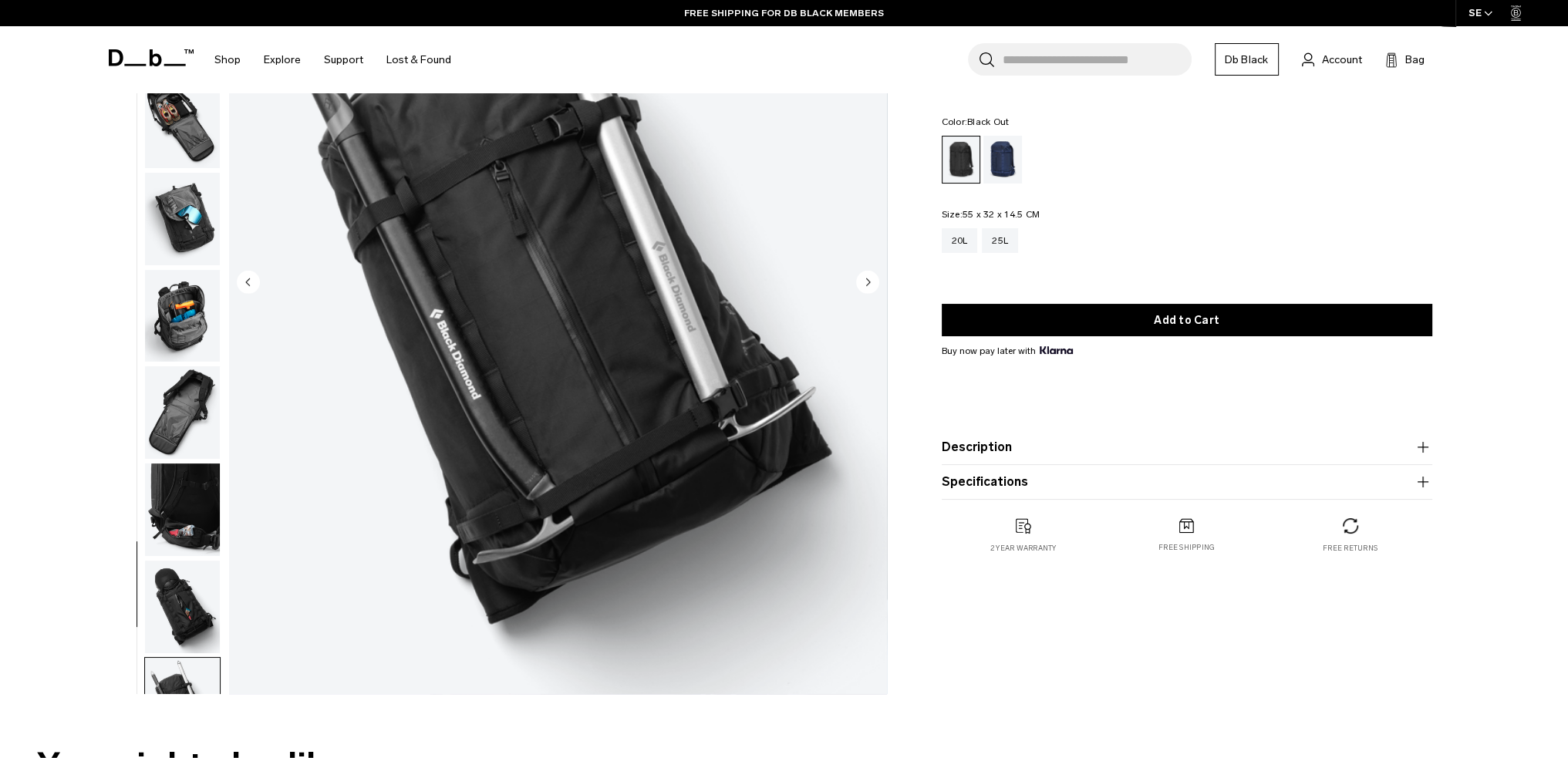
scroll to position [340, 0]
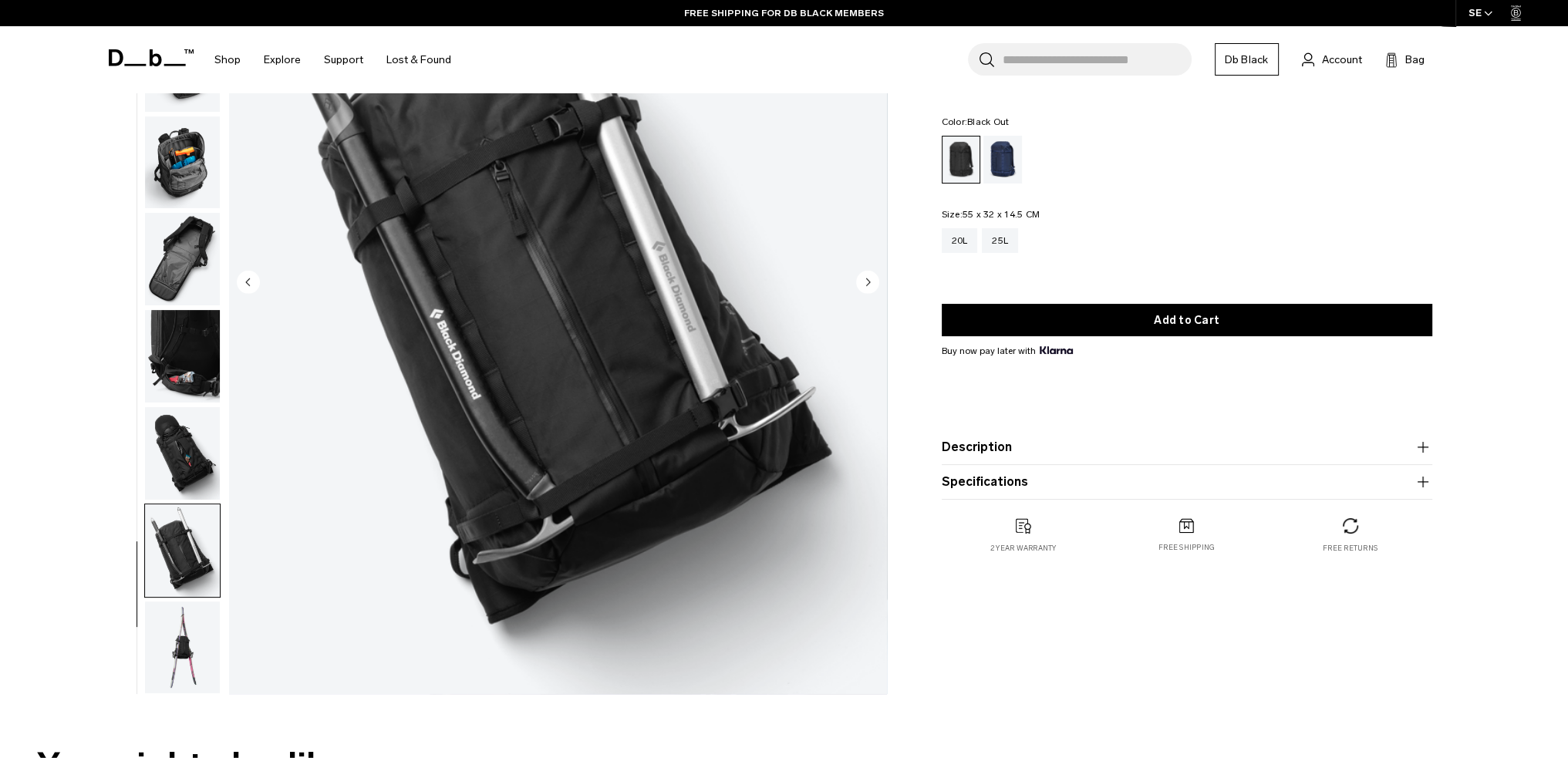
click at [193, 621] on img "button" at bounding box center [182, 647] width 75 height 92
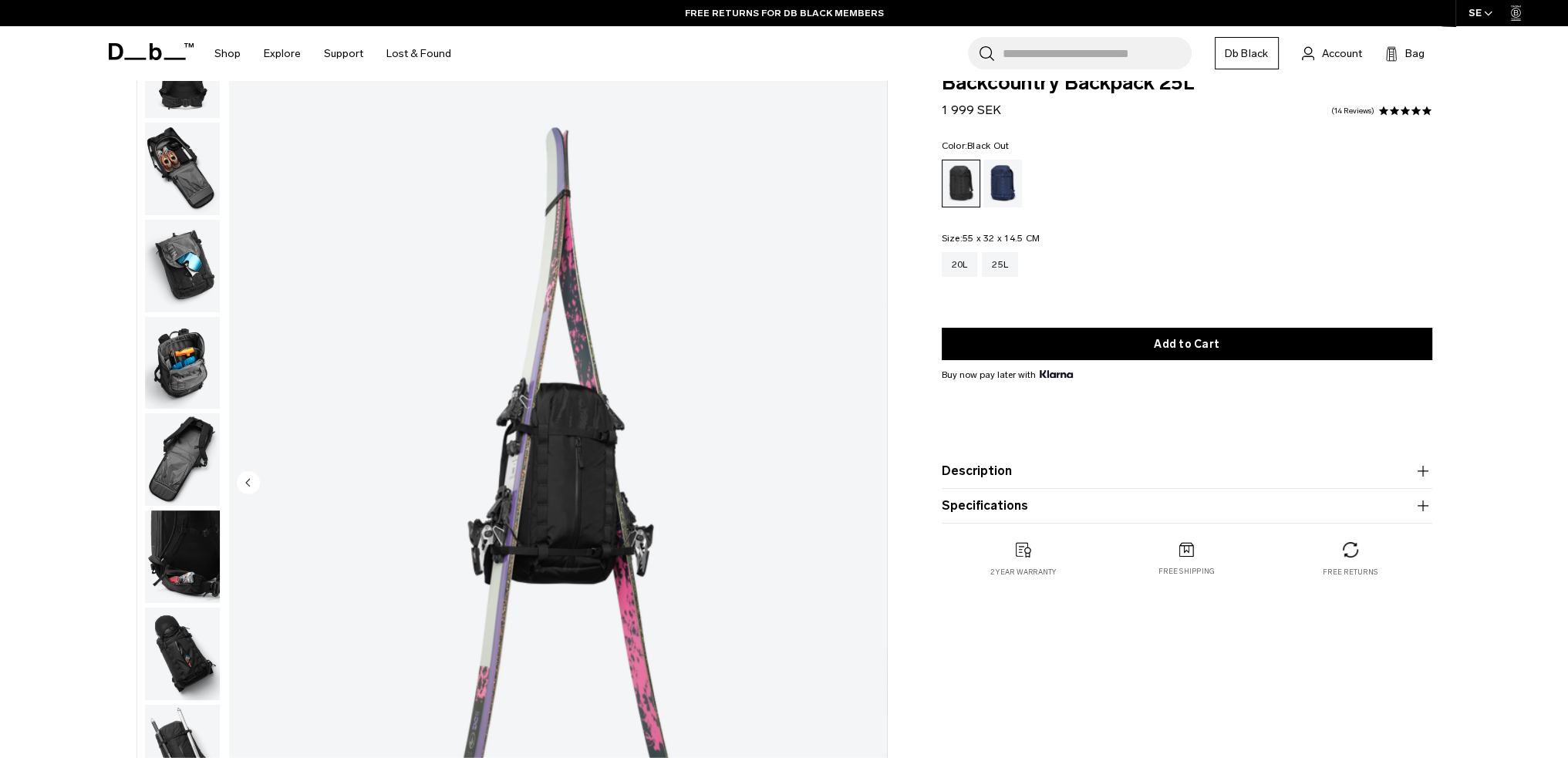
scroll to position [0, 0]
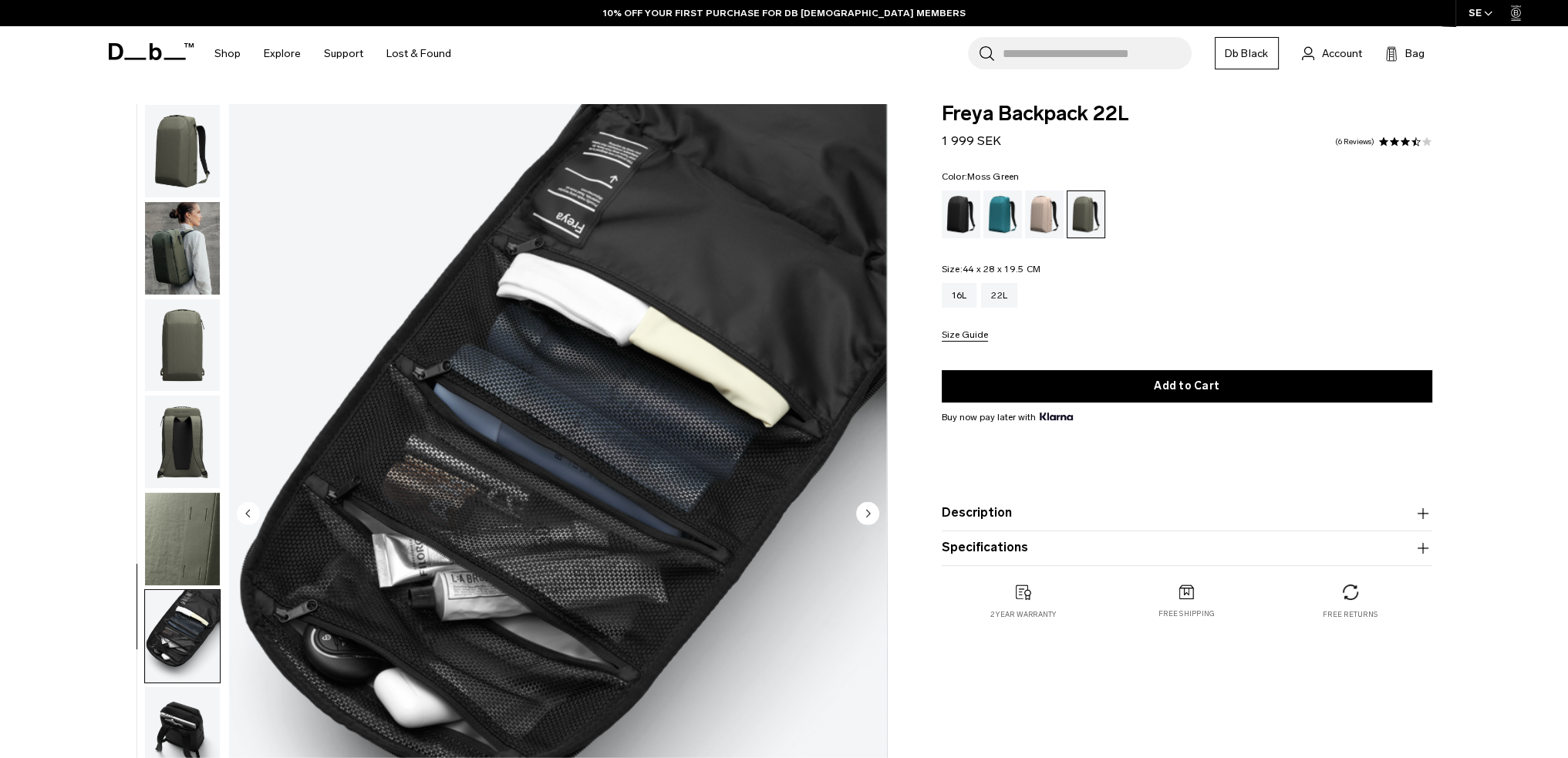
scroll to position [50, 0]
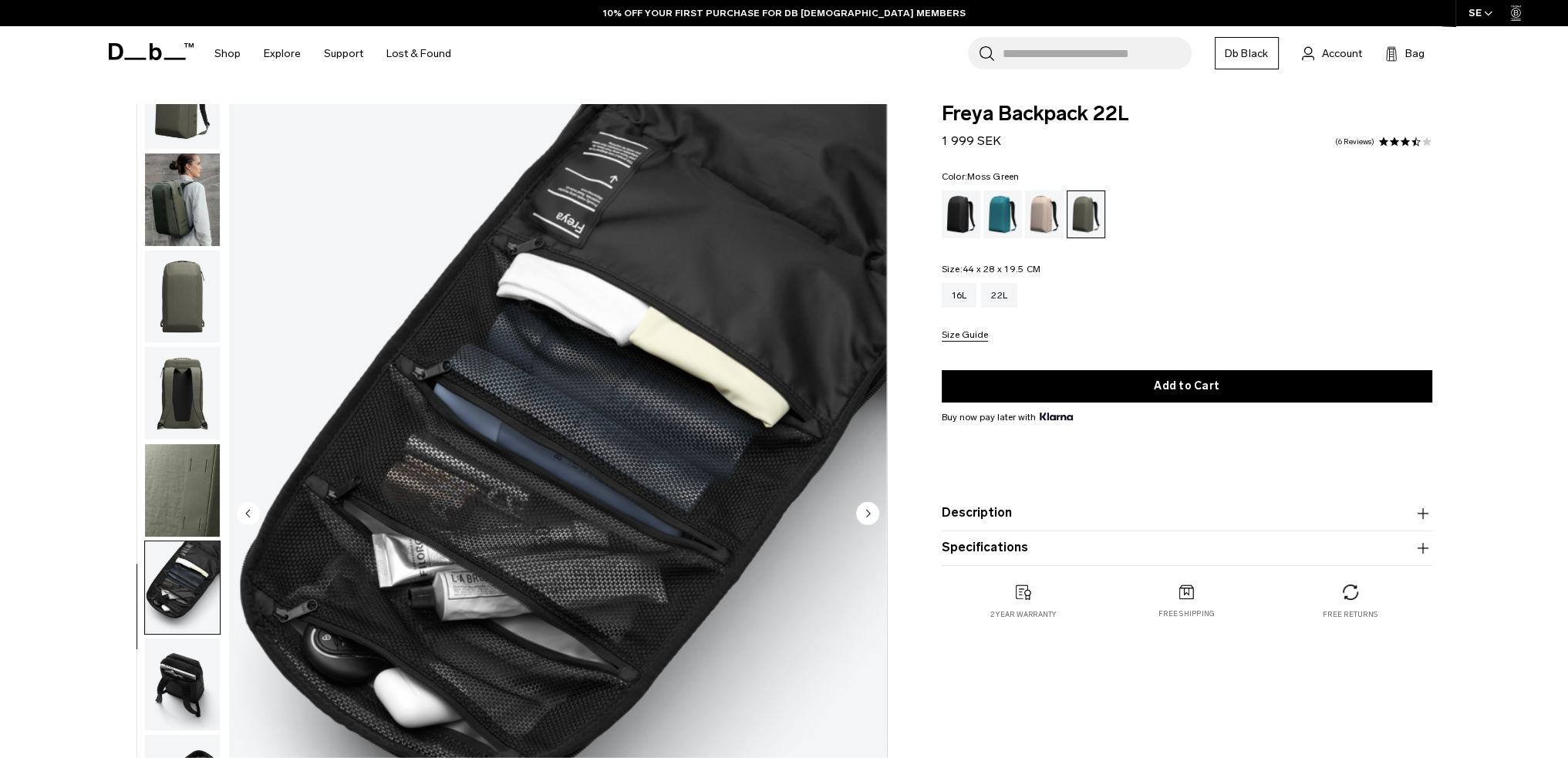
click at [207, 403] on img "button" at bounding box center [182, 392] width 75 height 92
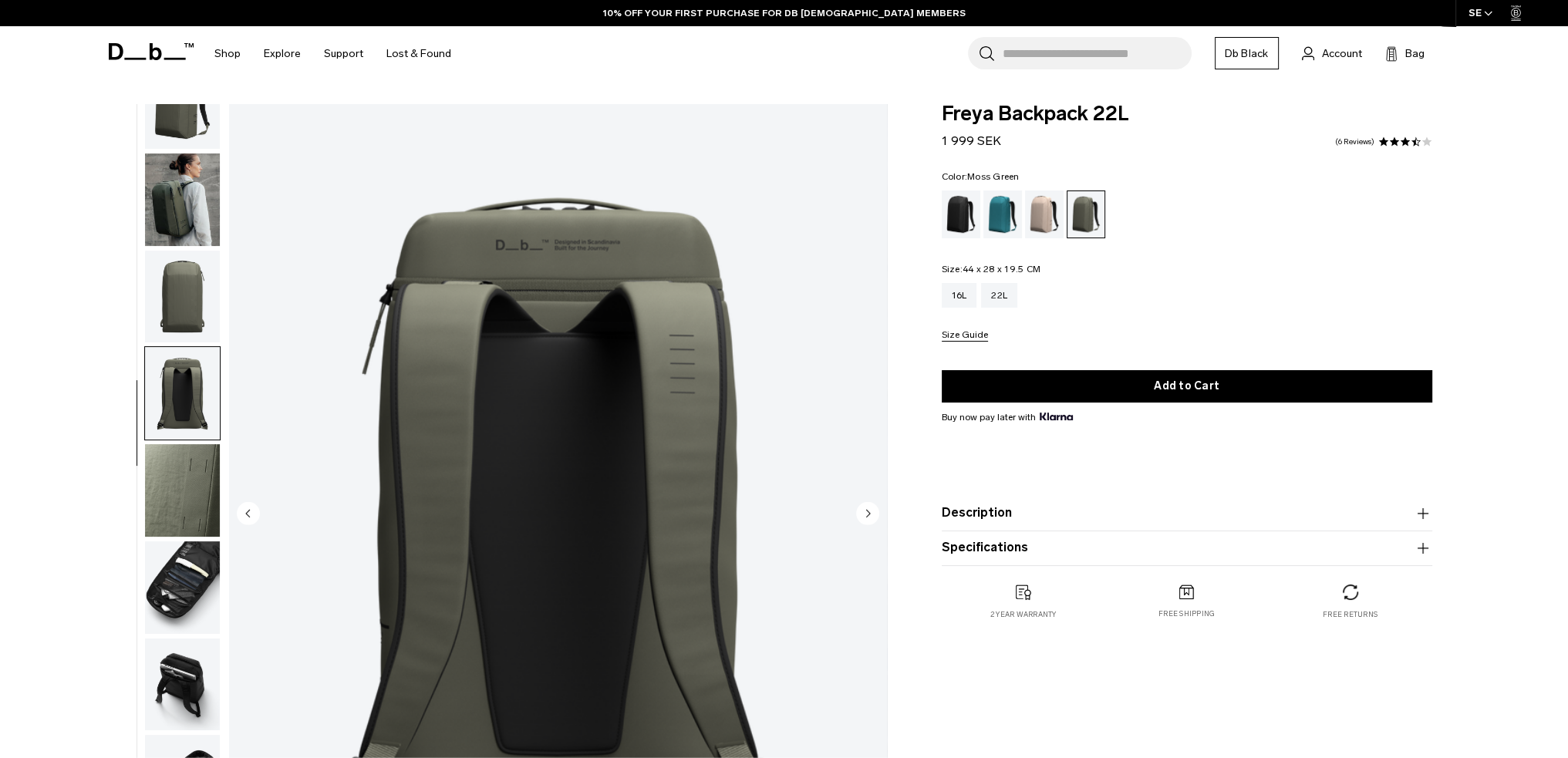
click at [192, 698] on img "button" at bounding box center [182, 684] width 75 height 92
